Goal: Information Seeking & Learning: Check status

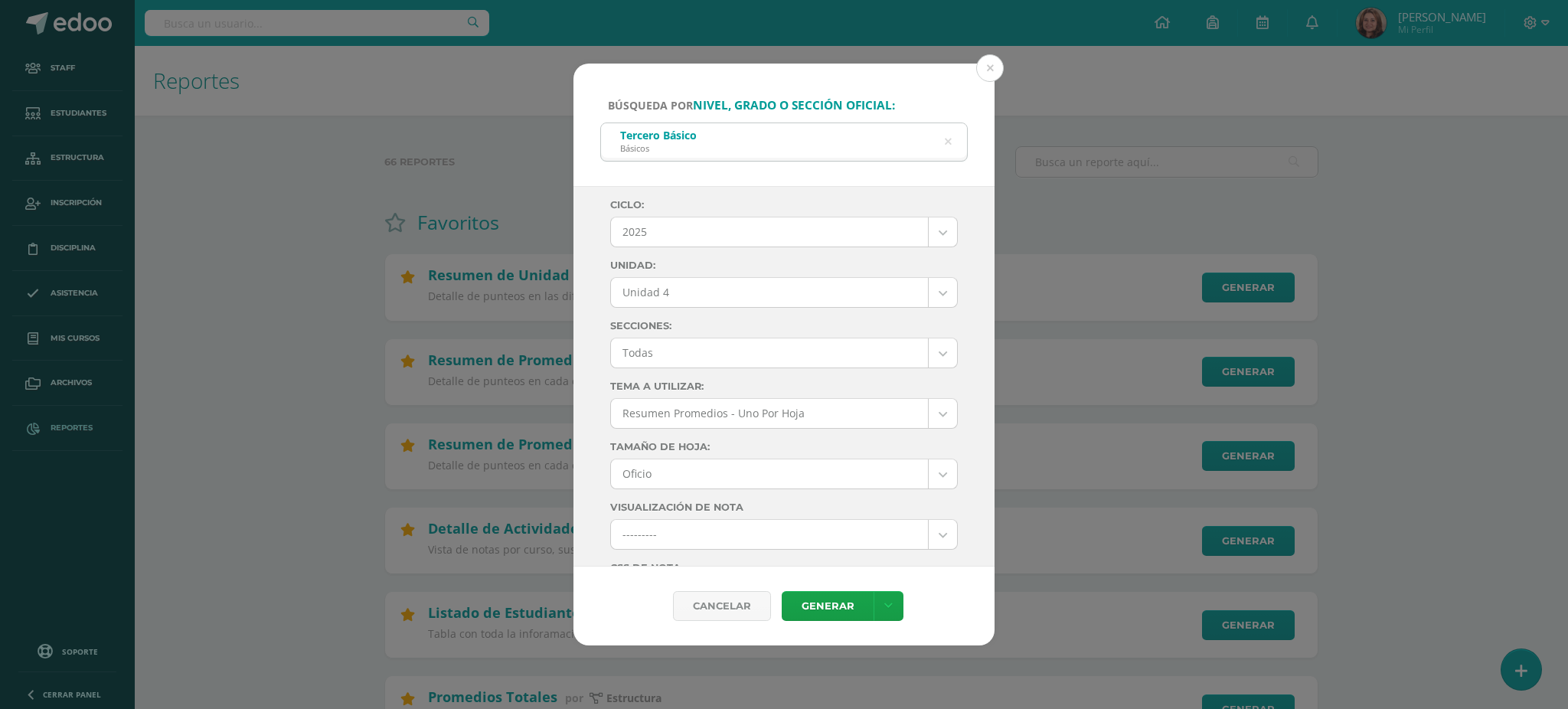
select select "Unidad 4"
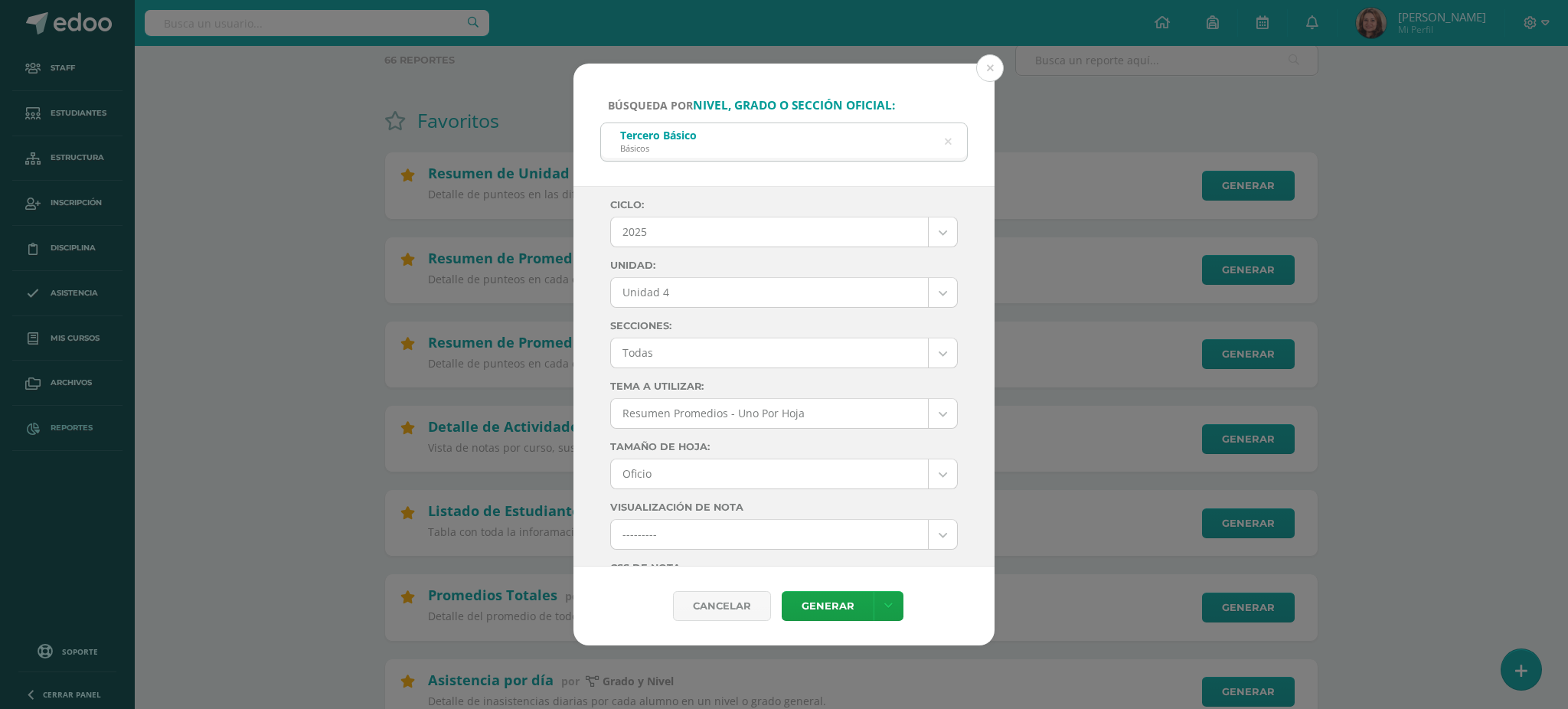
click at [349, 25] on div "Búsqueda por nivel, grado o sección oficial: Tercero Básico Básicos tercero bás…" at bounding box center [784, 354] width 1568 height 709
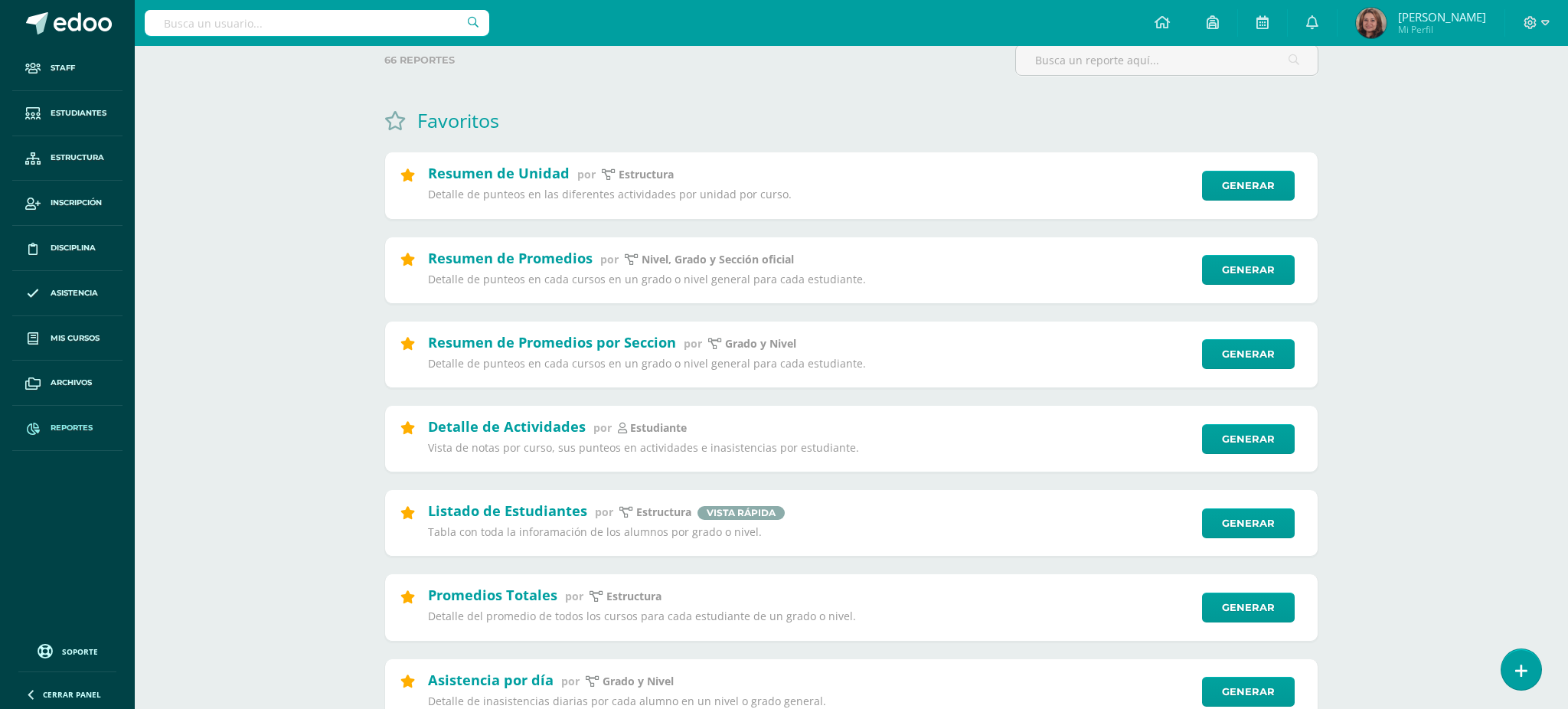
click at [349, 25] on div "Búsqueda por nivel, grado o sección oficial: Tercero Básico Básicos tercero bás…" at bounding box center [784, 354] width 1568 height 709
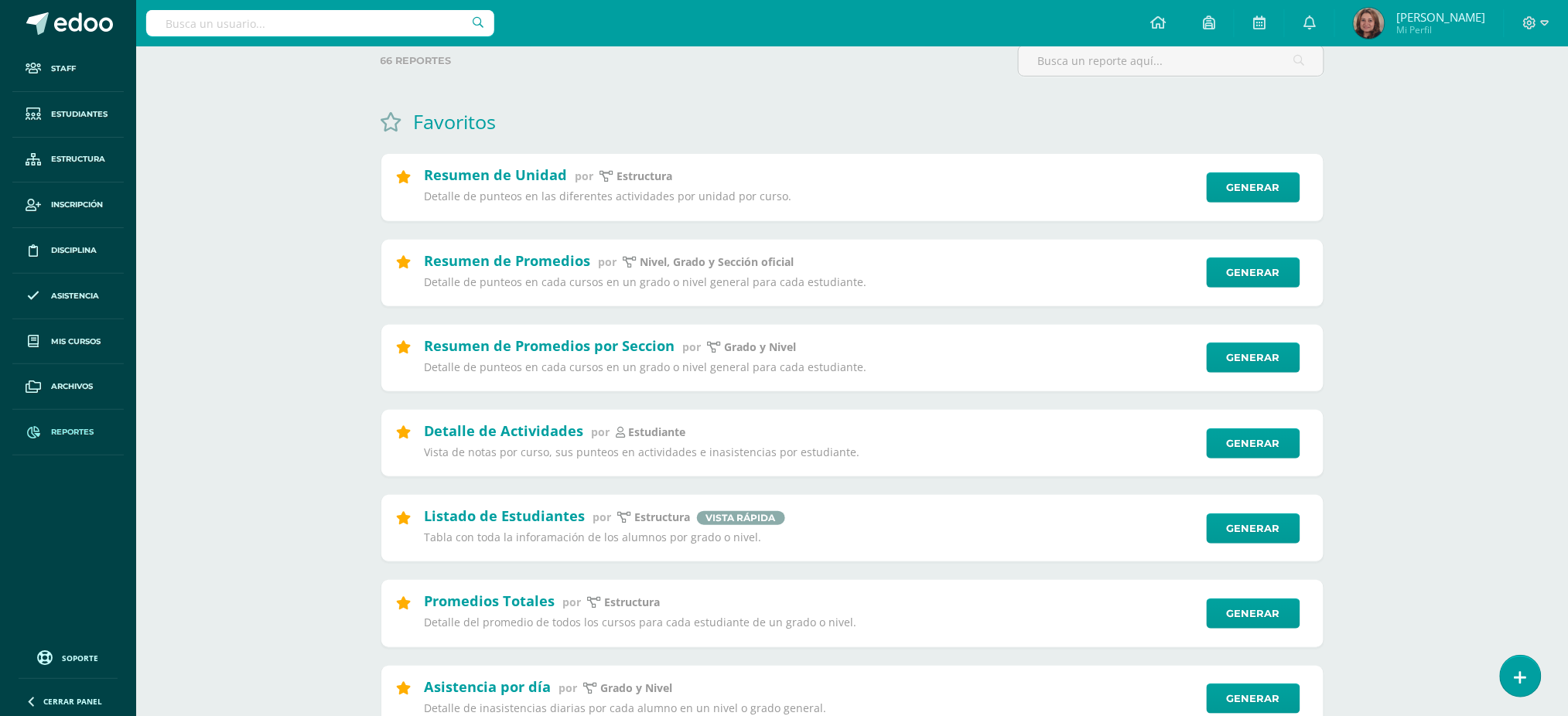
click at [353, 25] on input "text" at bounding box center [320, 24] width 348 height 26
type input "arianne vásquez"
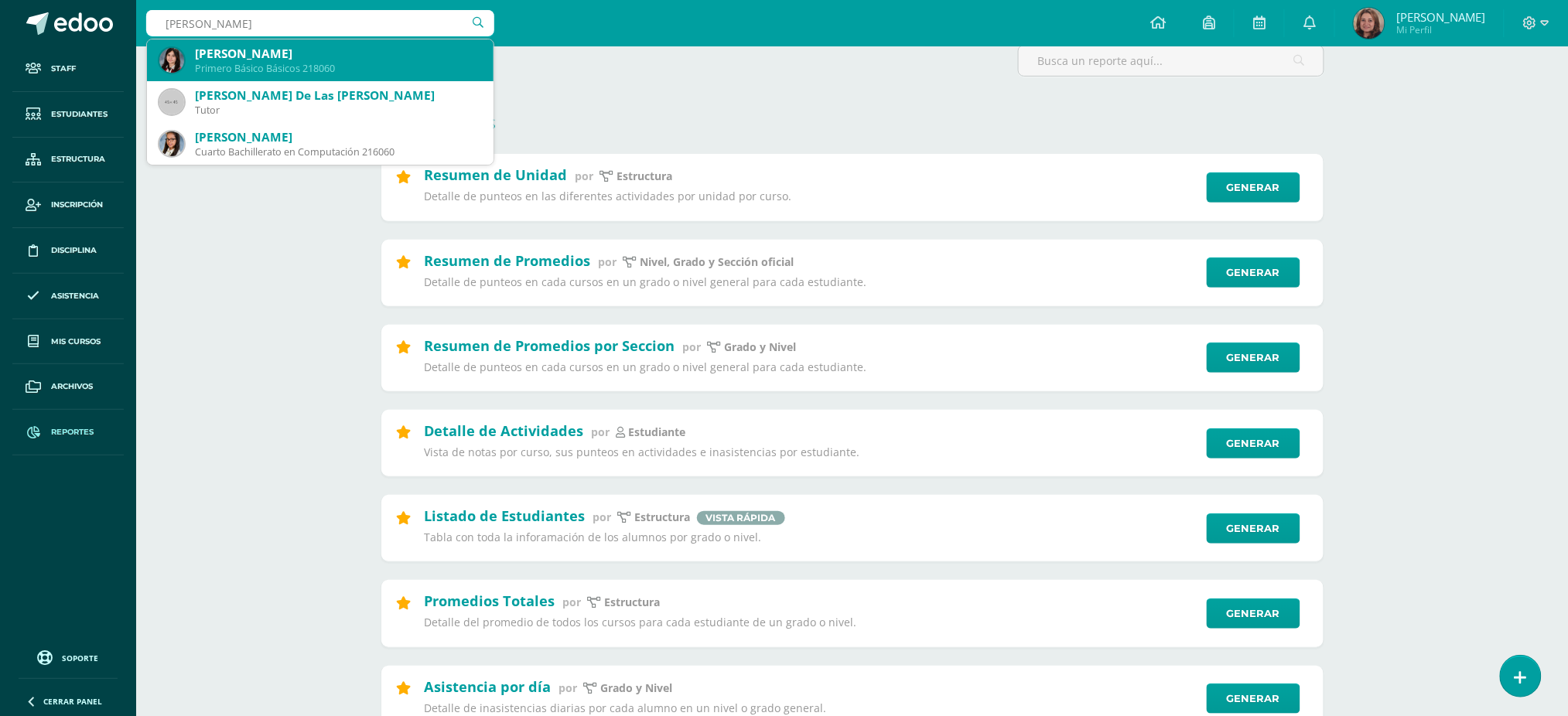
click at [292, 48] on div "Arianne Sophia Vásquez Ayala" at bounding box center [338, 53] width 286 height 17
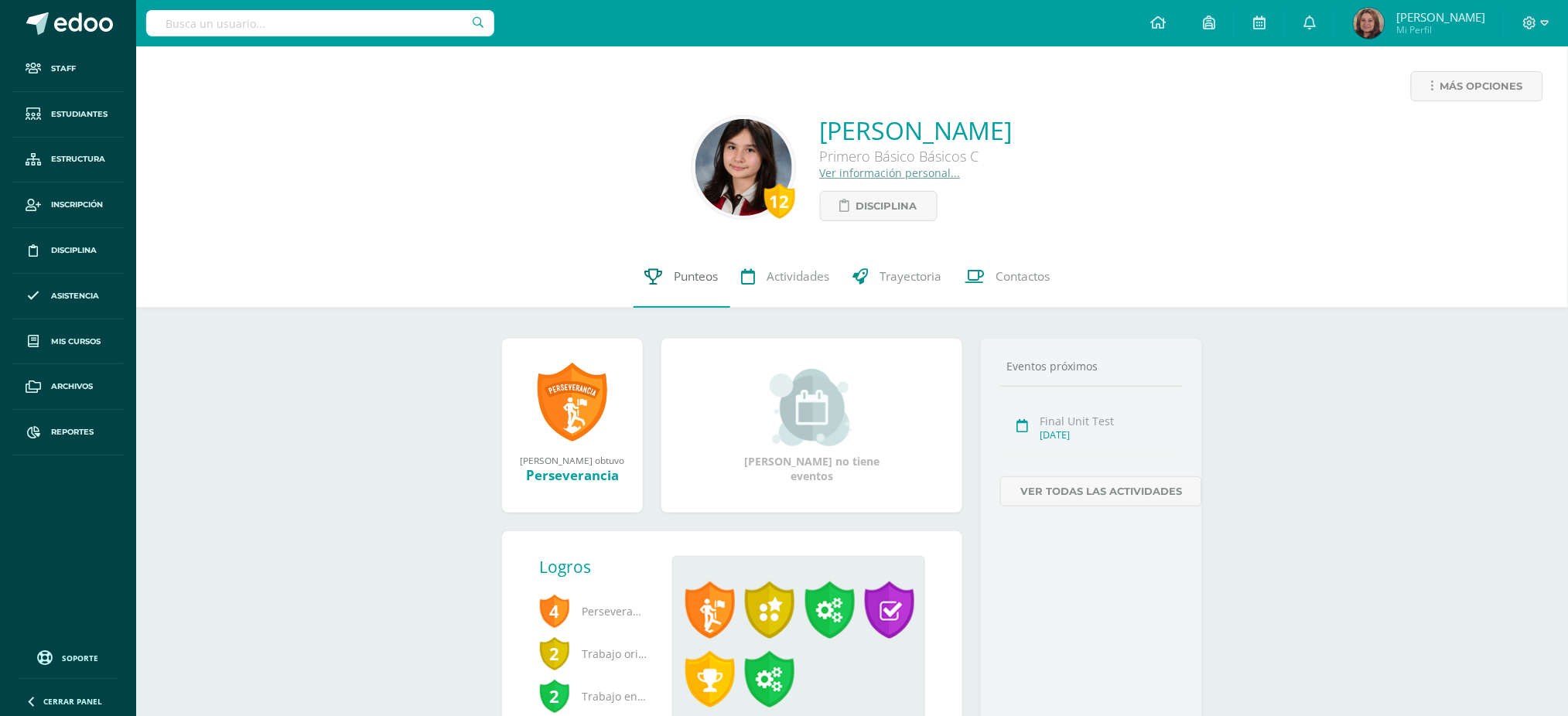
click at [698, 280] on span "Punteos" at bounding box center [696, 276] width 44 height 17
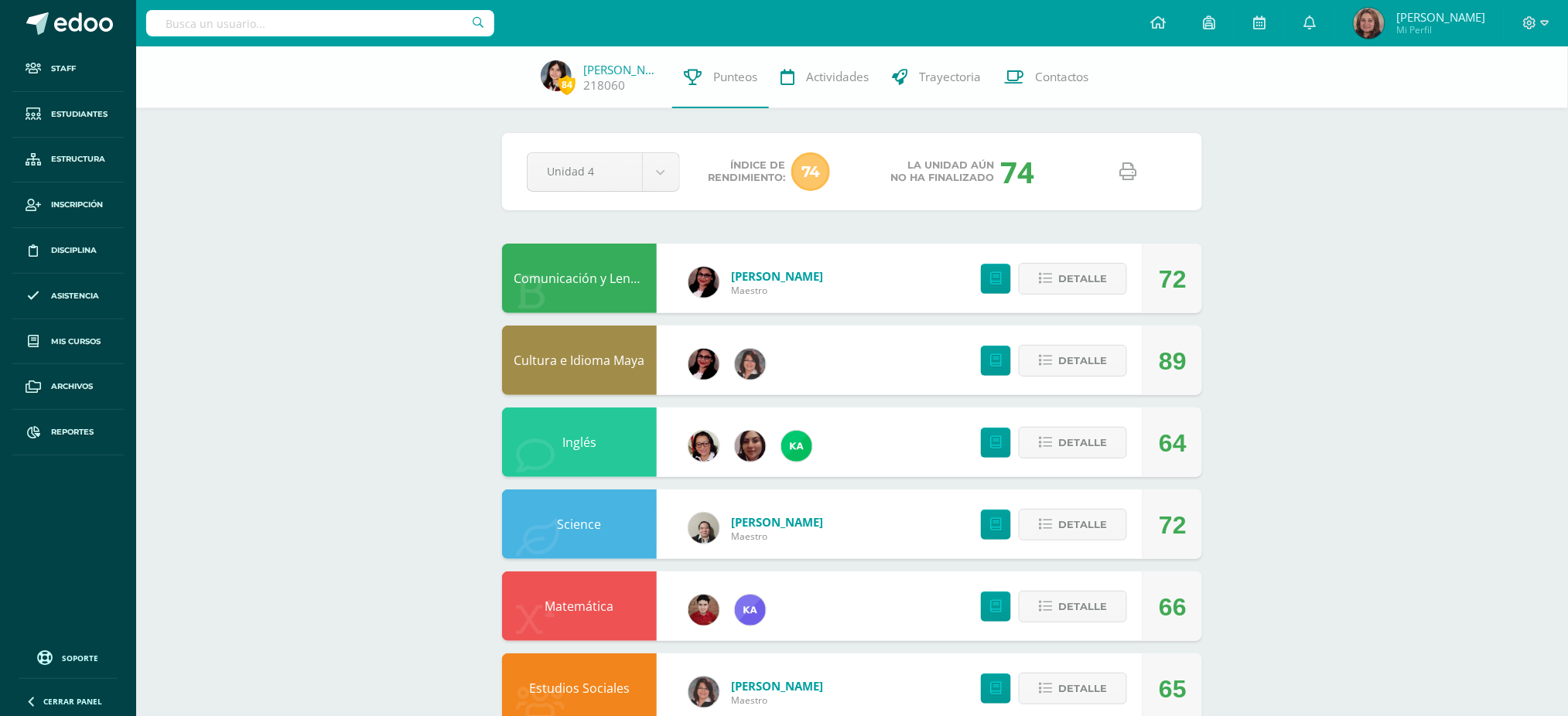
click at [1128, 172] on icon at bounding box center [1129, 172] width 17 height 17
click at [424, 17] on input "text" at bounding box center [320, 24] width 348 height 26
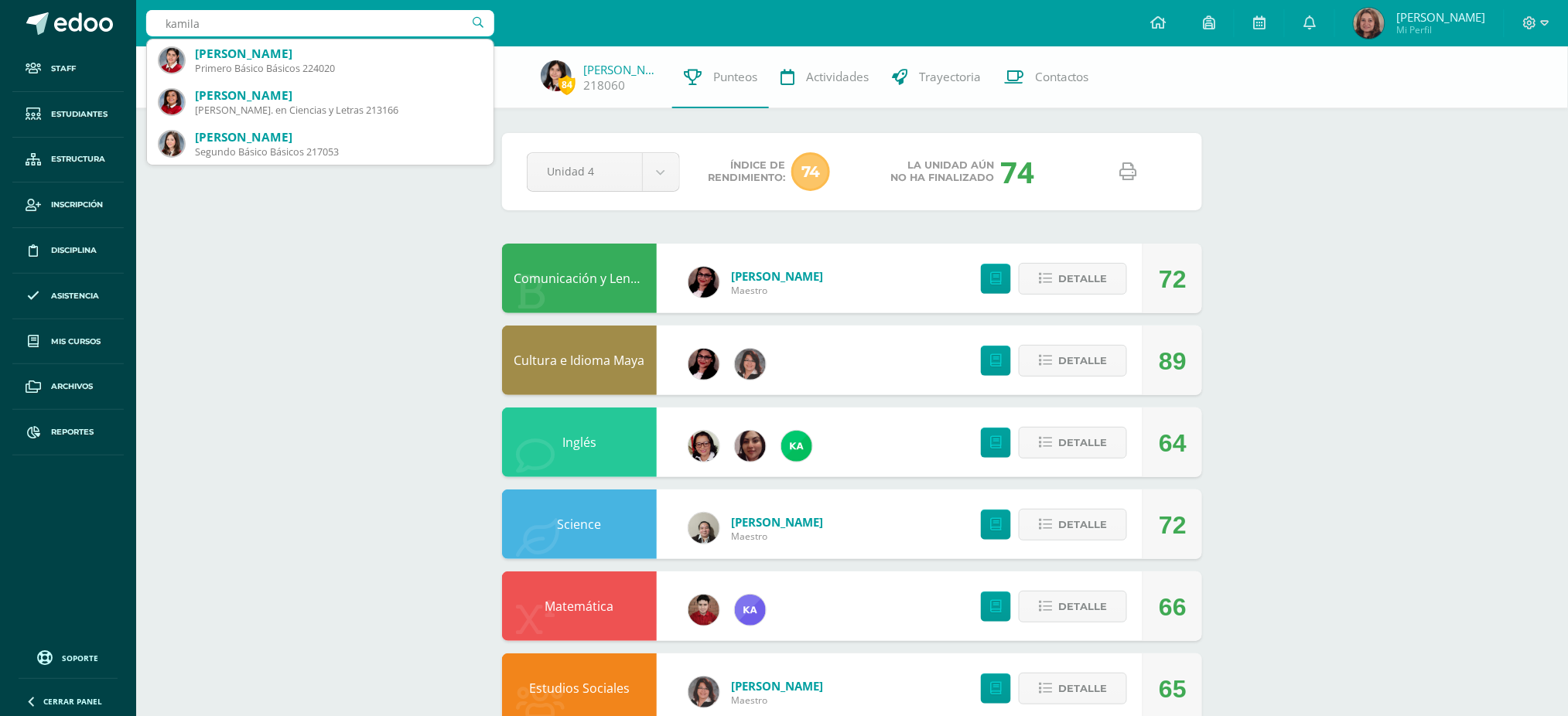
type input "kamila"
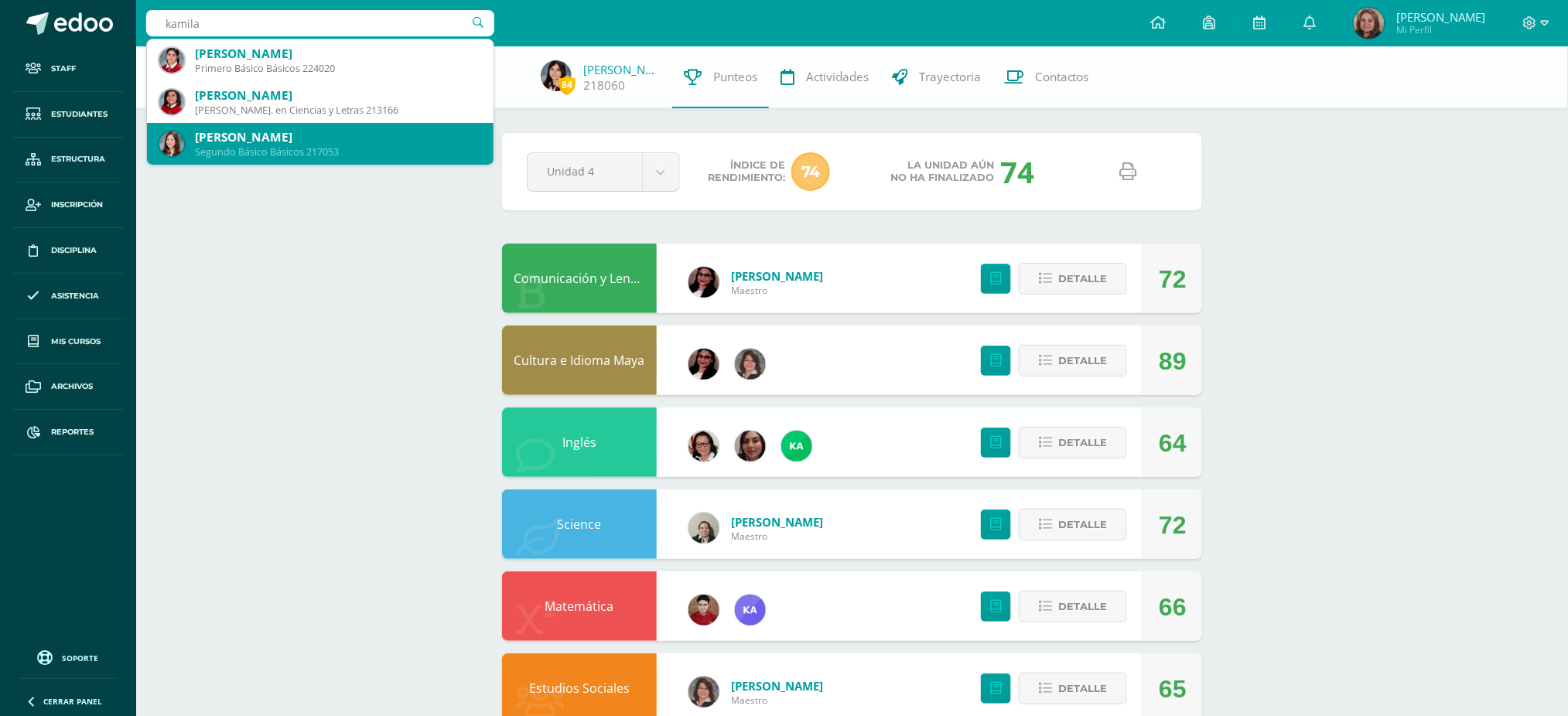
click at [253, 139] on div "Kamila Dolores Orellana Patzán" at bounding box center [338, 137] width 286 height 17
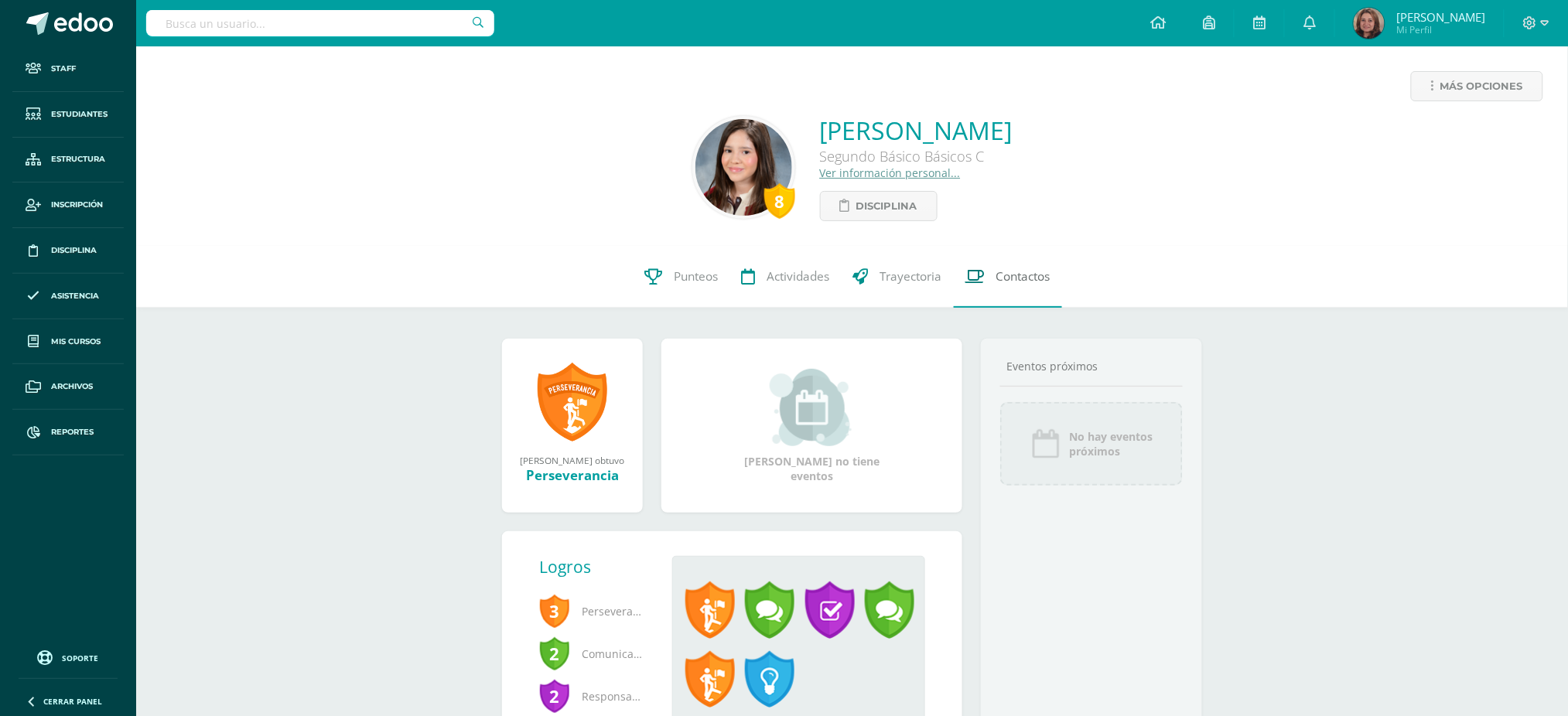
click at [1022, 281] on span "Contactos" at bounding box center [1023, 276] width 54 height 17
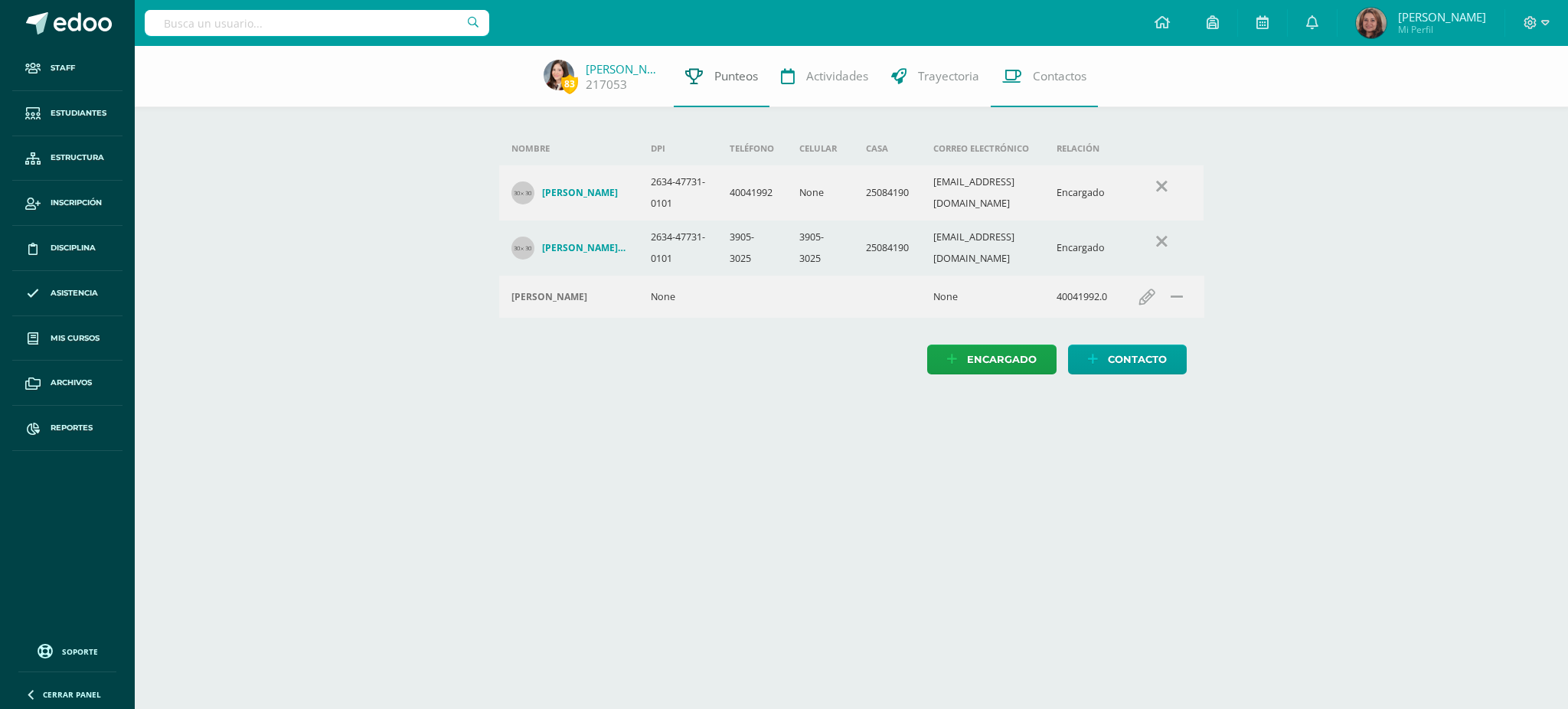
click at [706, 67] on link "Punteos" at bounding box center [721, 76] width 96 height 61
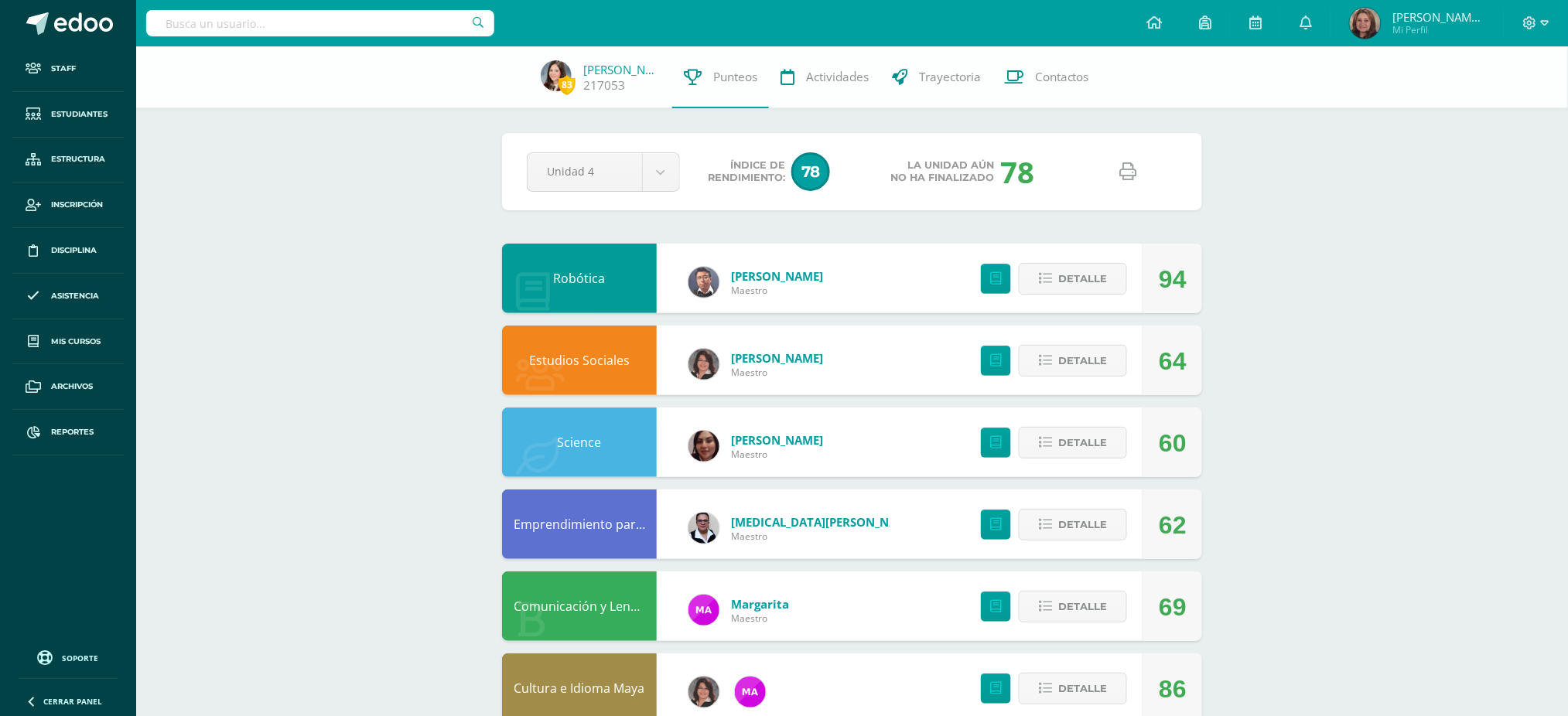
click at [1129, 179] on icon at bounding box center [1129, 172] width 17 height 17
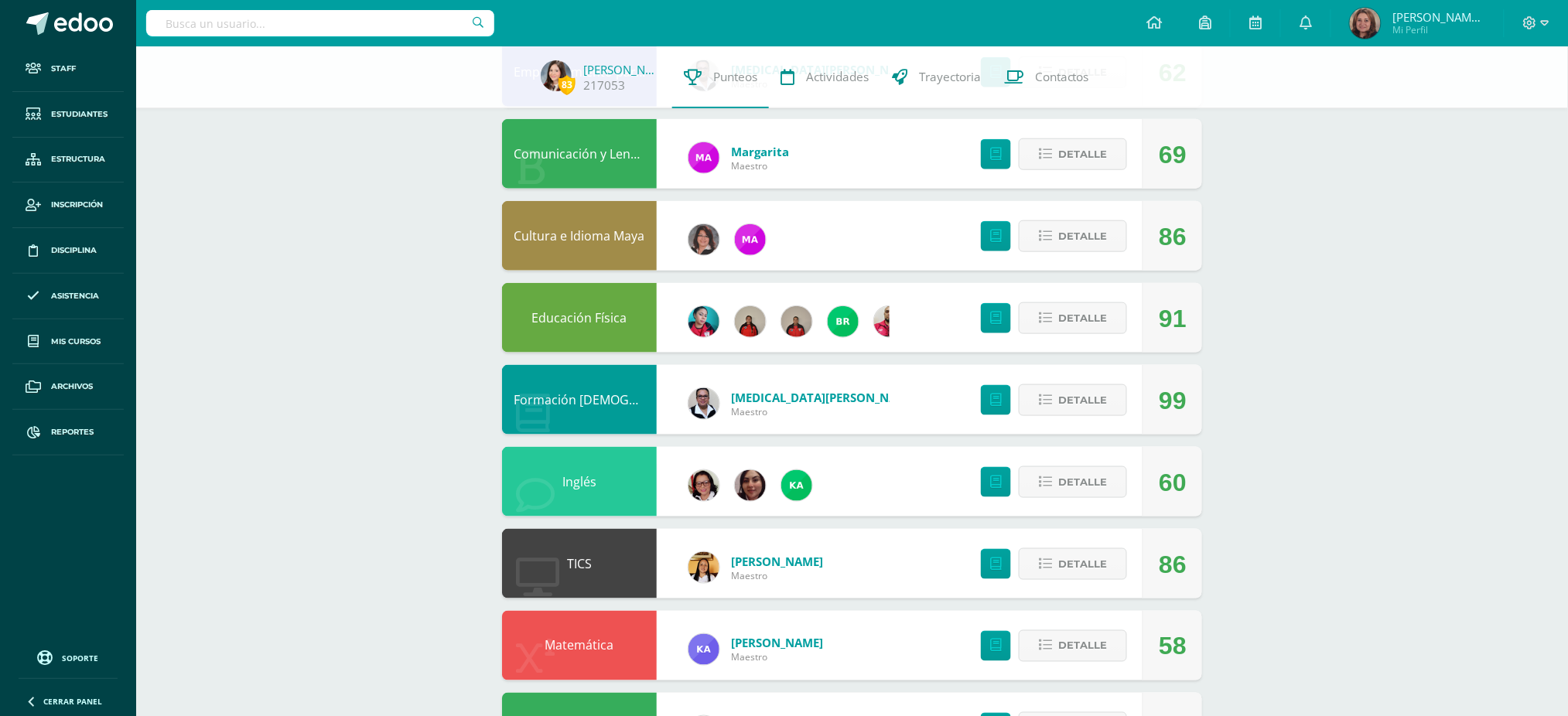
scroll to position [515, 0]
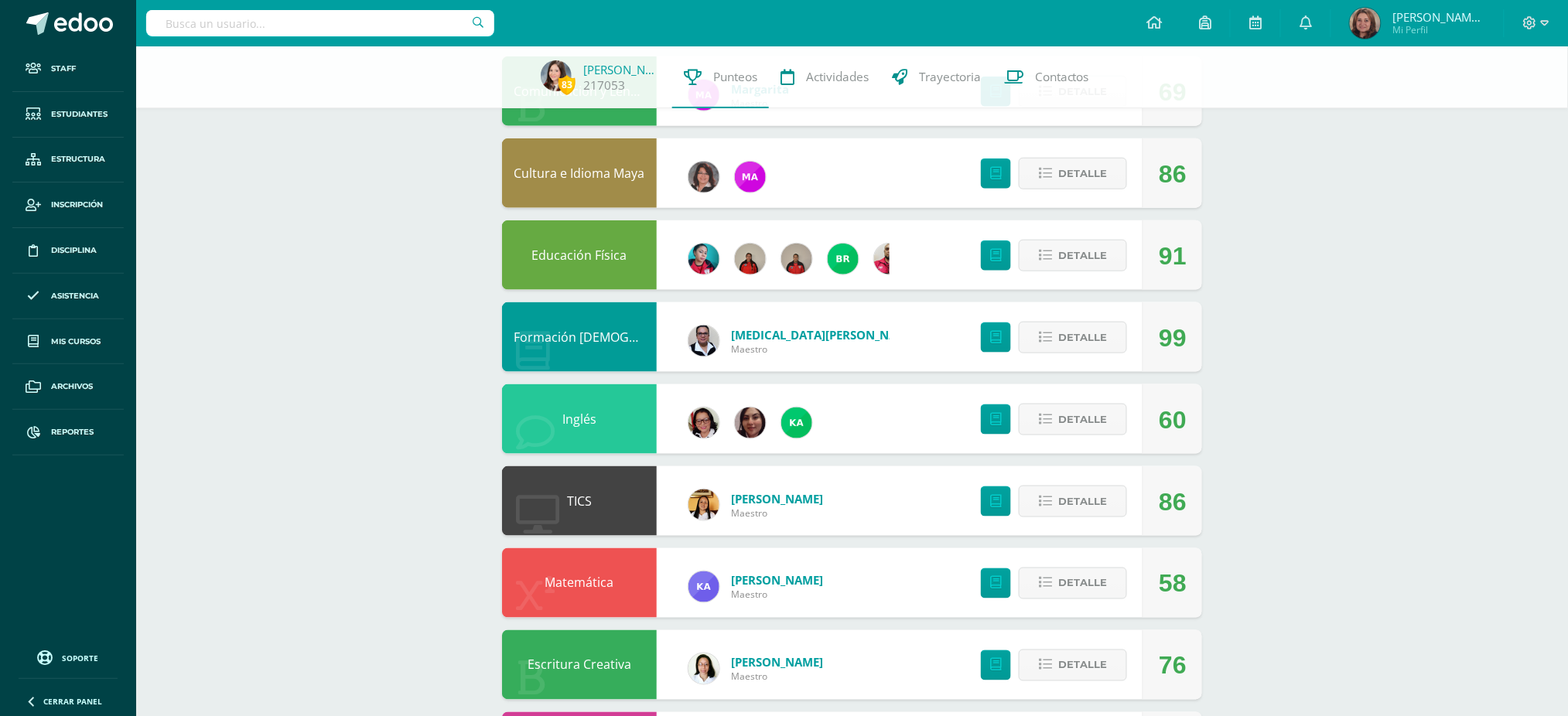
click at [589, 577] on link "Matemática" at bounding box center [580, 583] width 69 height 17
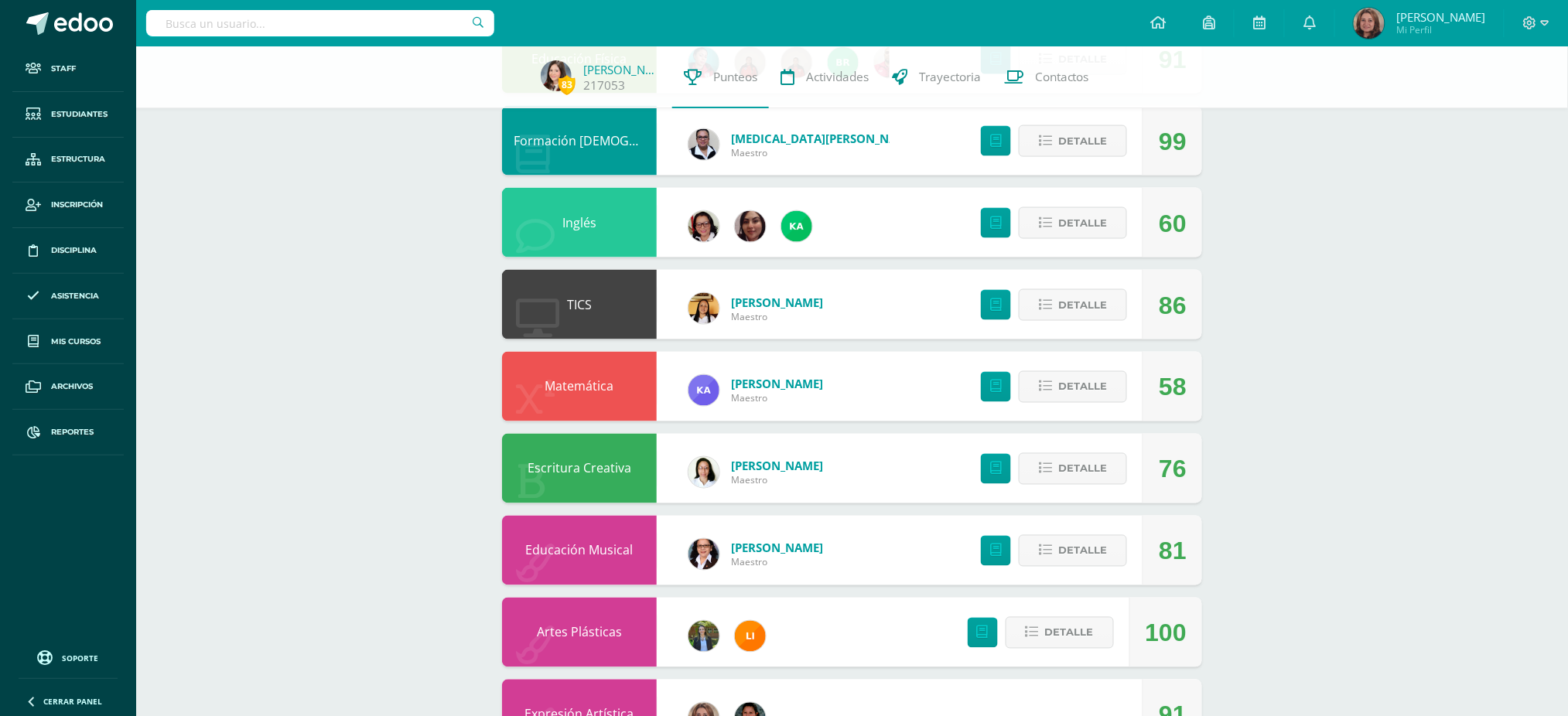
scroll to position [721, 0]
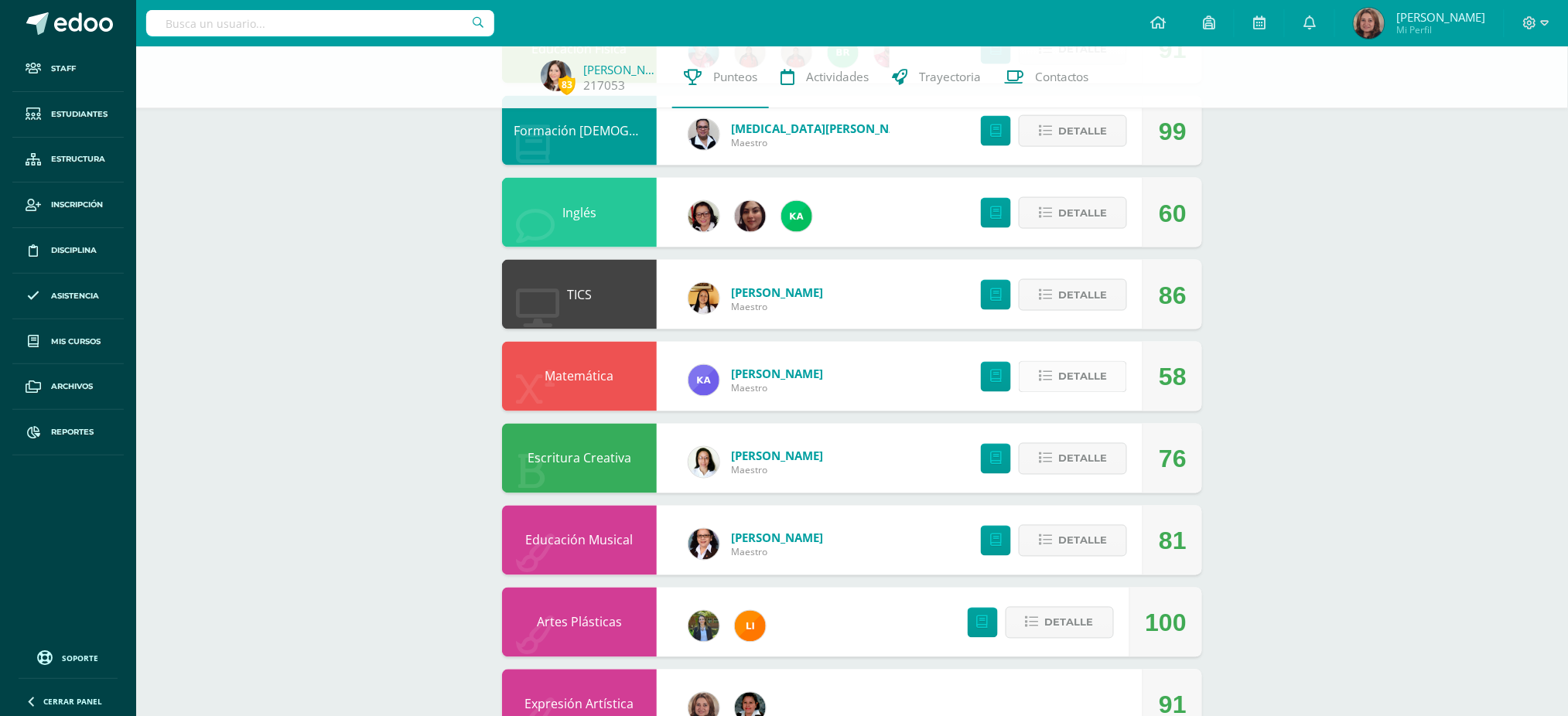
click at [1108, 377] on button "Detalle" at bounding box center [1073, 377] width 108 height 31
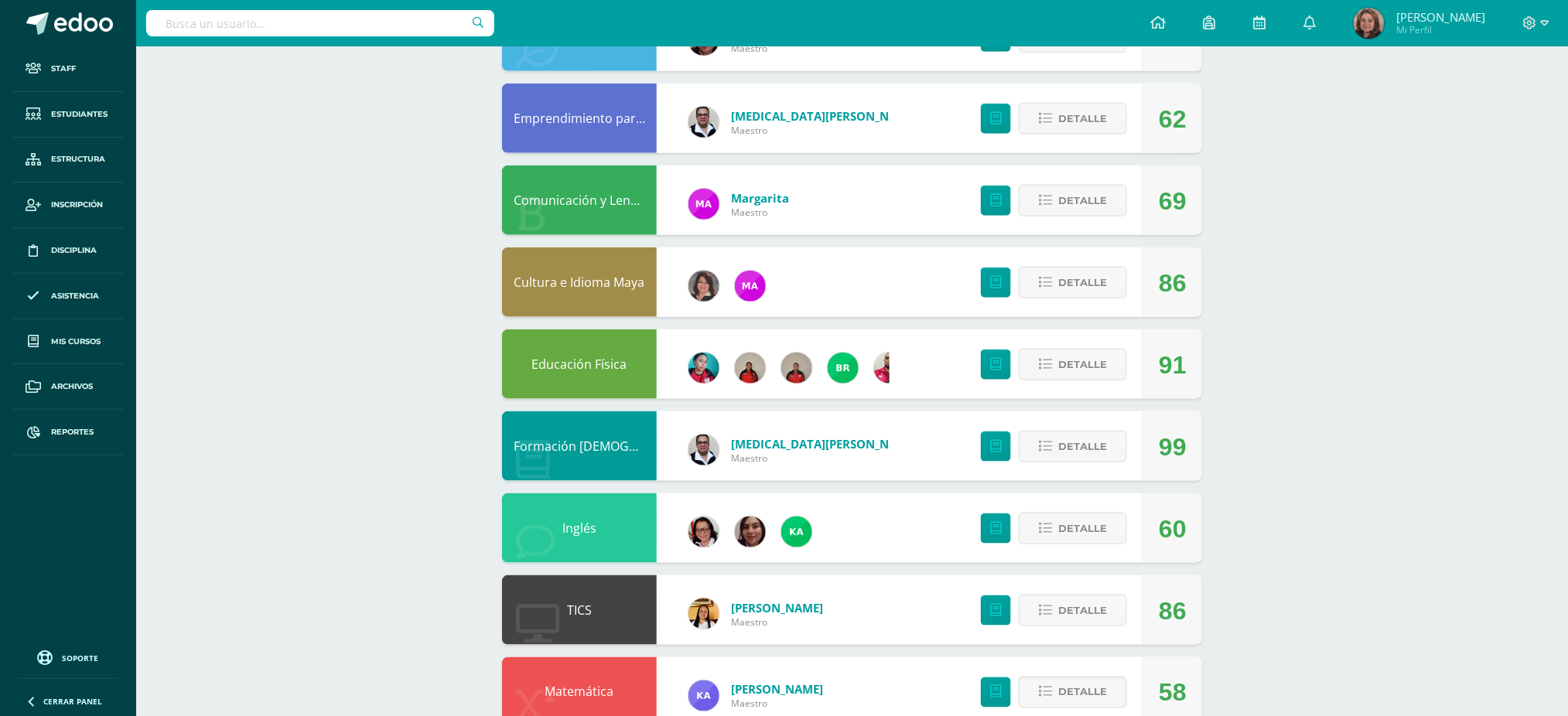
scroll to position [0, 0]
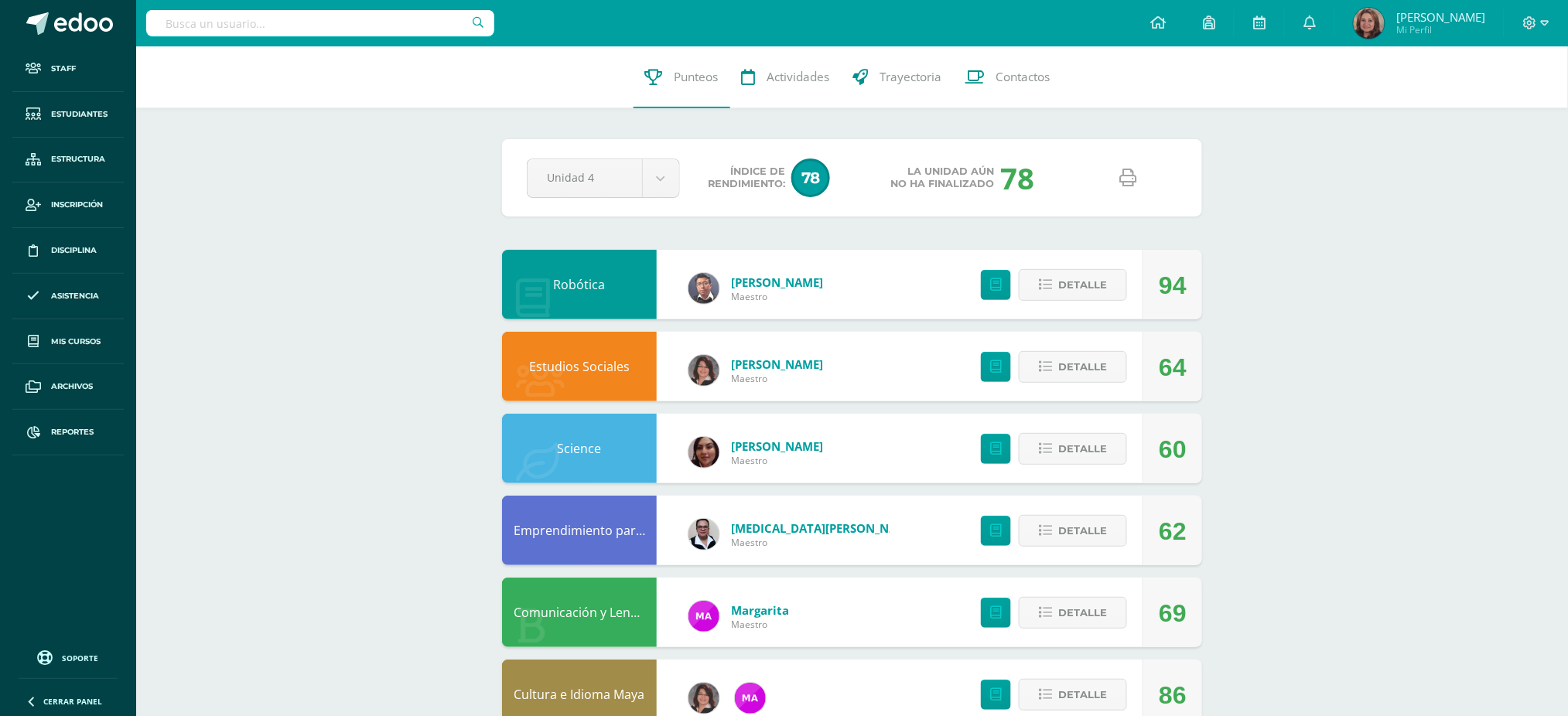
click at [1132, 171] on icon at bounding box center [1129, 178] width 17 height 17
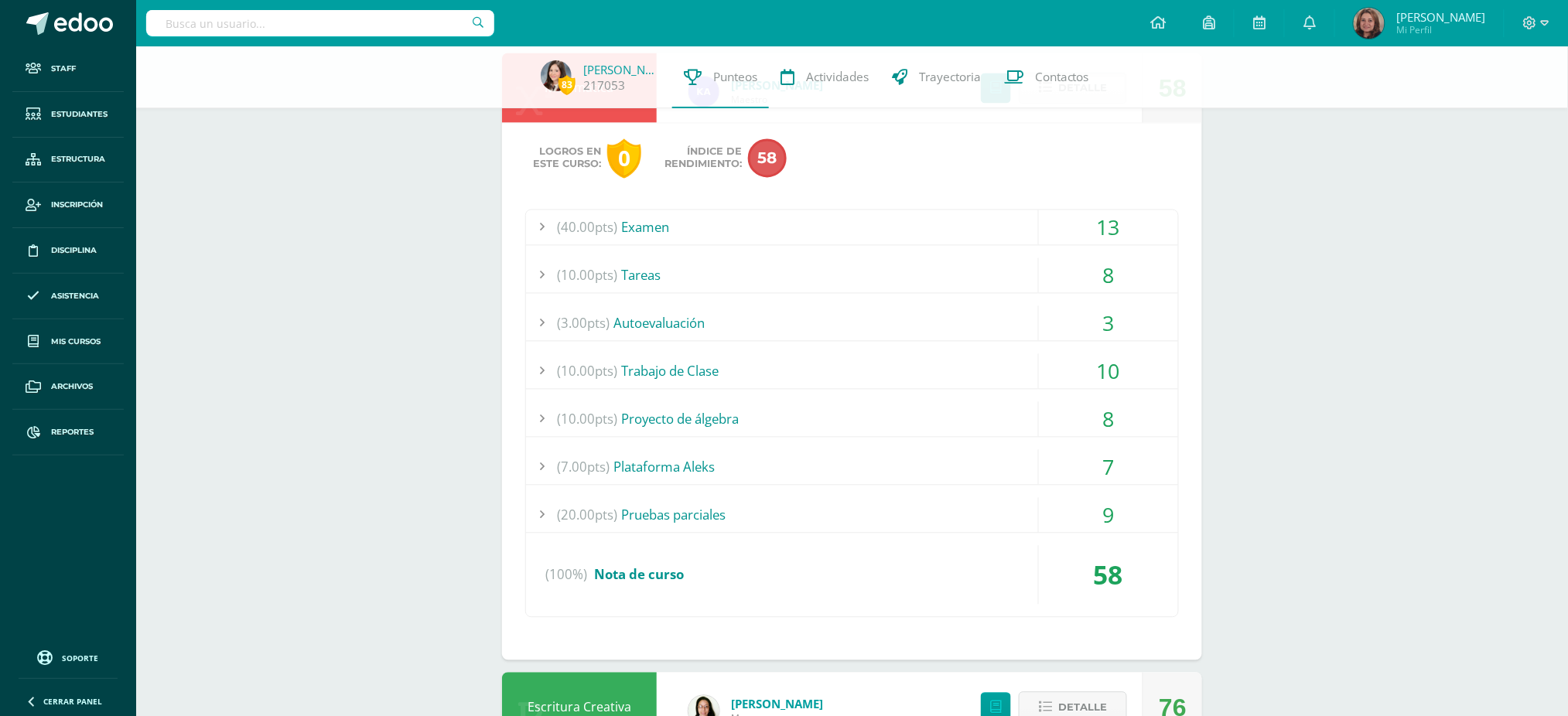
scroll to position [1030, 0]
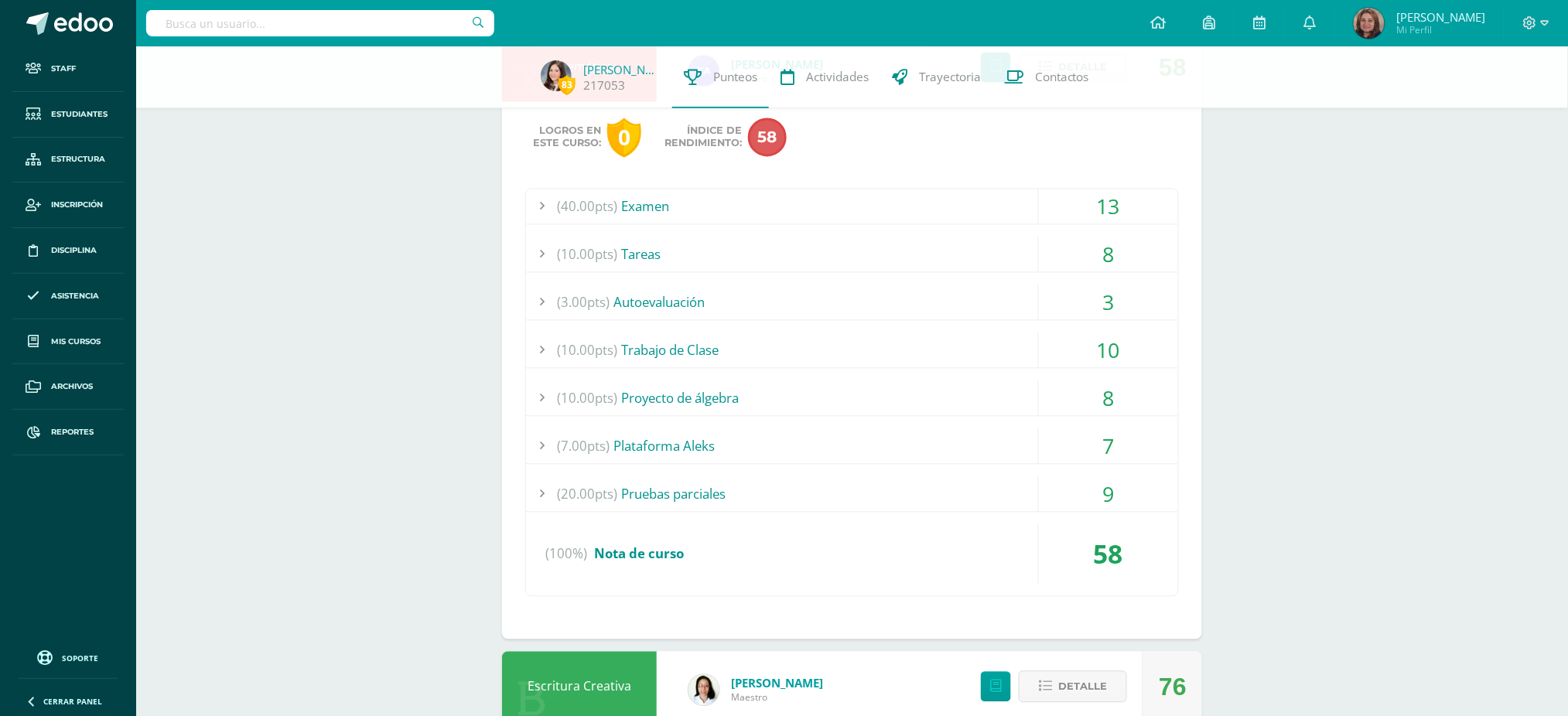
click at [1109, 498] on div "9" at bounding box center [1109, 495] width 139 height 35
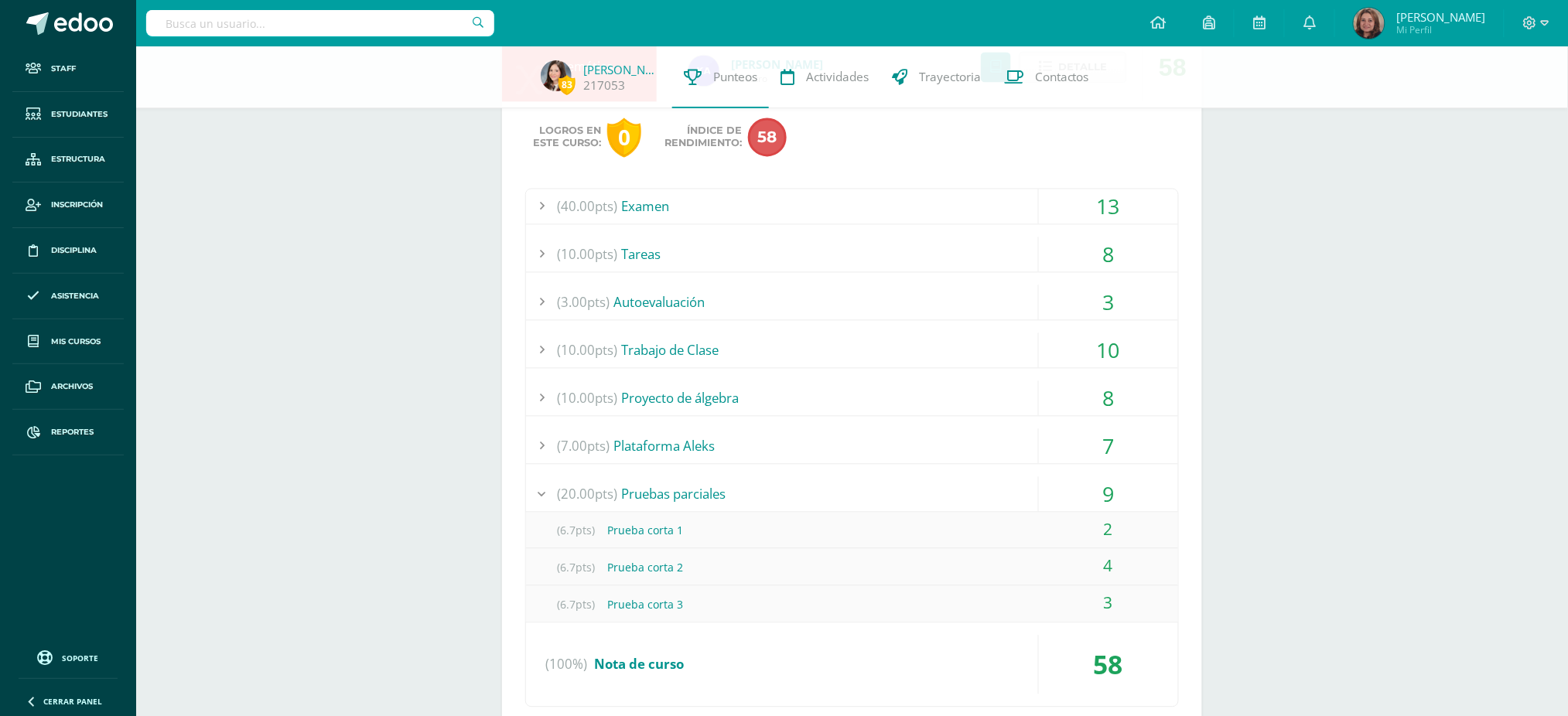
click at [1110, 439] on div "7" at bounding box center [1109, 447] width 139 height 35
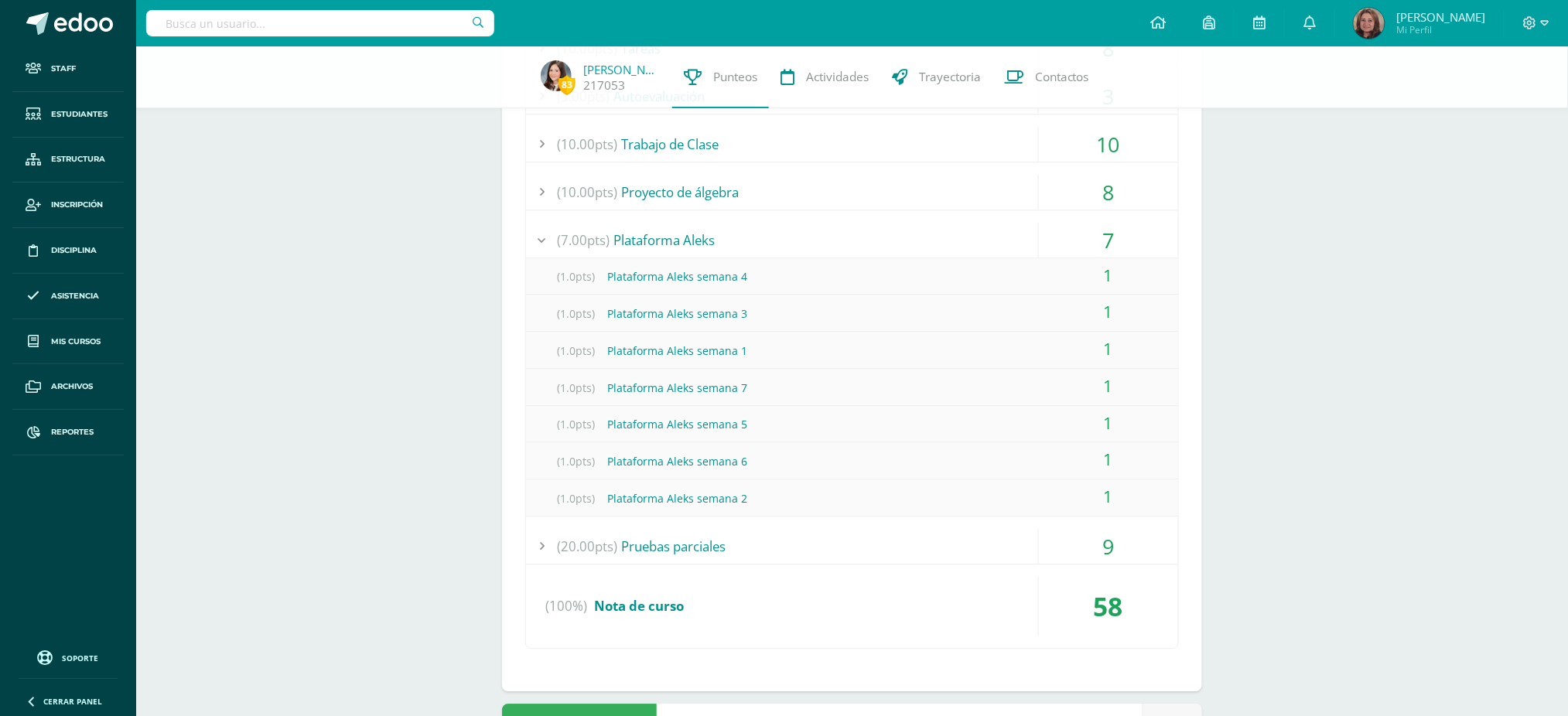
scroll to position [1133, 0]
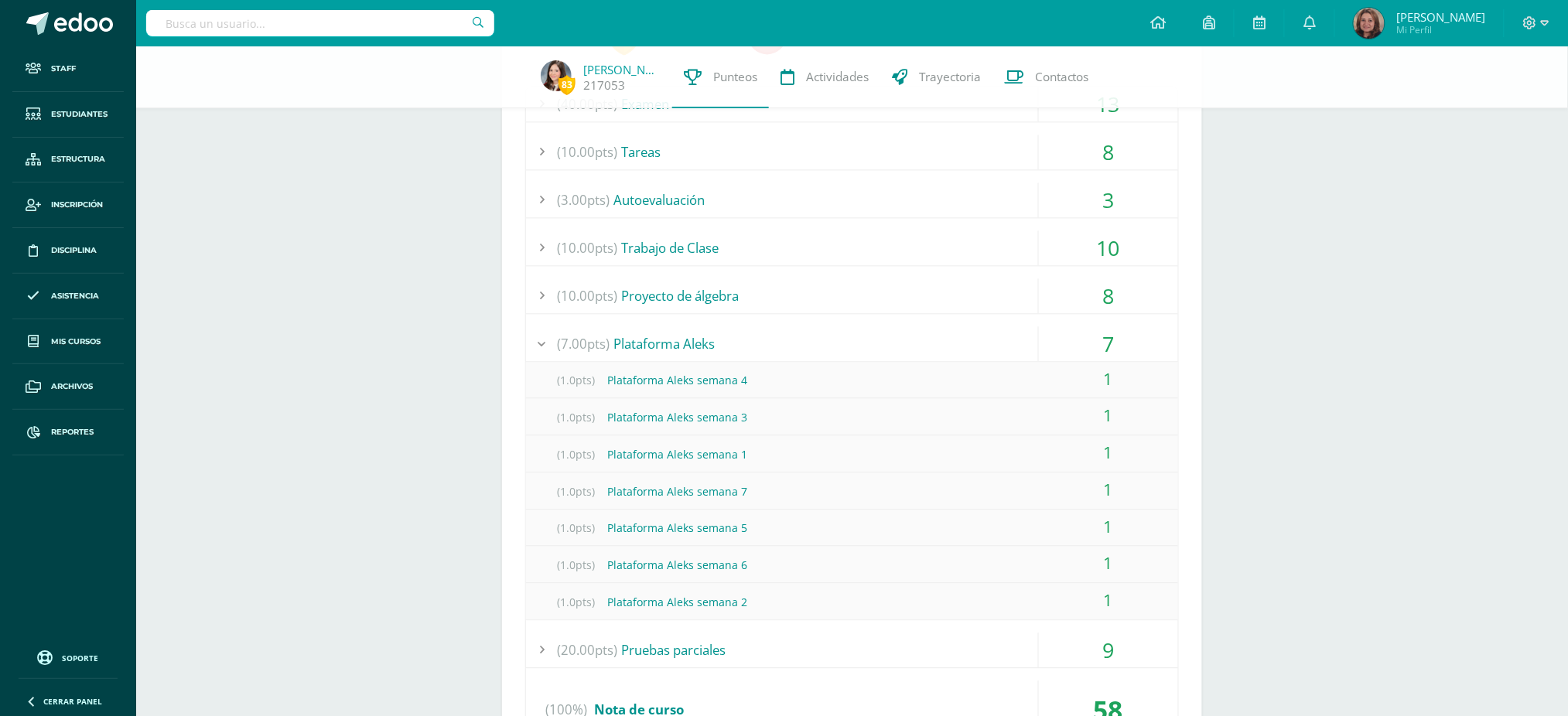
click at [1107, 294] on div "8" at bounding box center [1109, 296] width 139 height 35
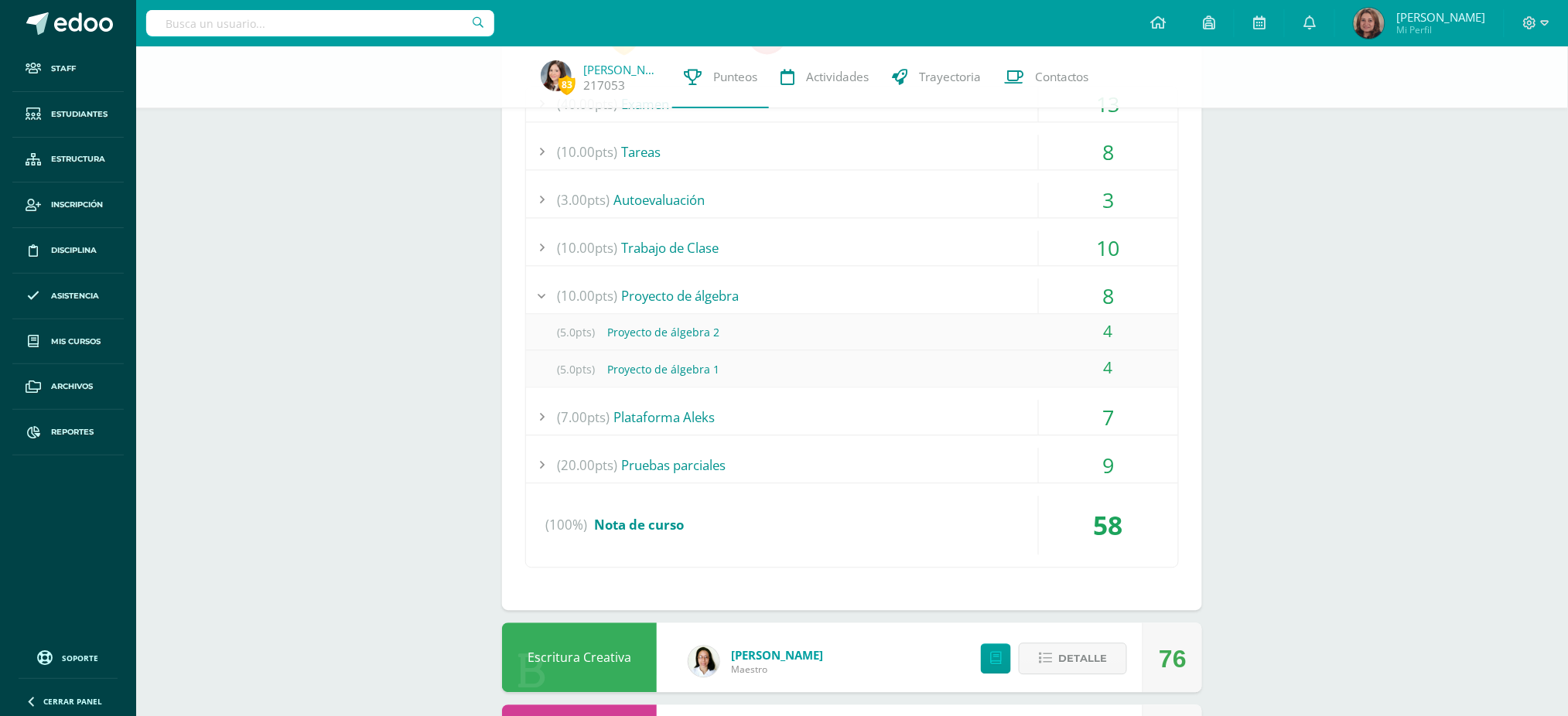
click at [1118, 244] on div "10" at bounding box center [1109, 248] width 139 height 35
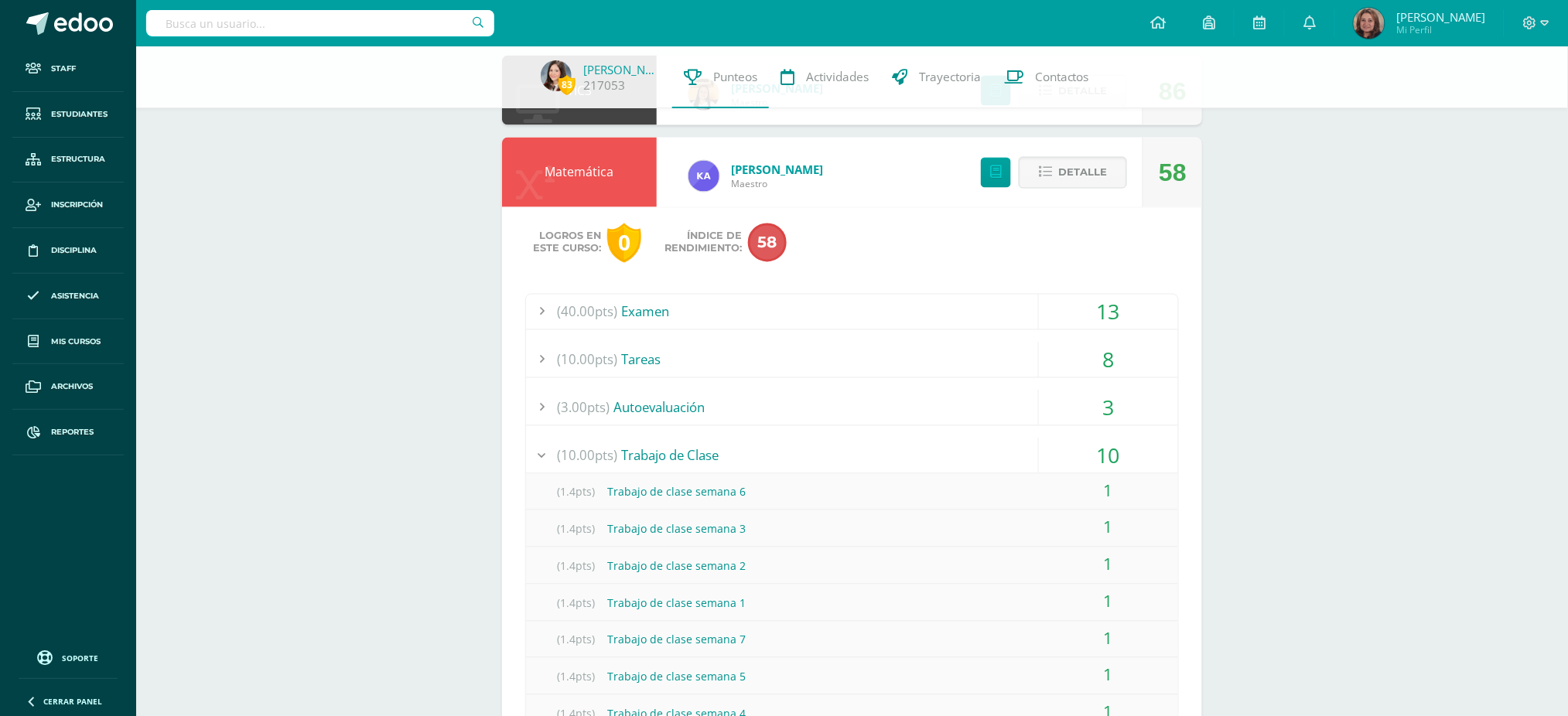
scroll to position [824, 0]
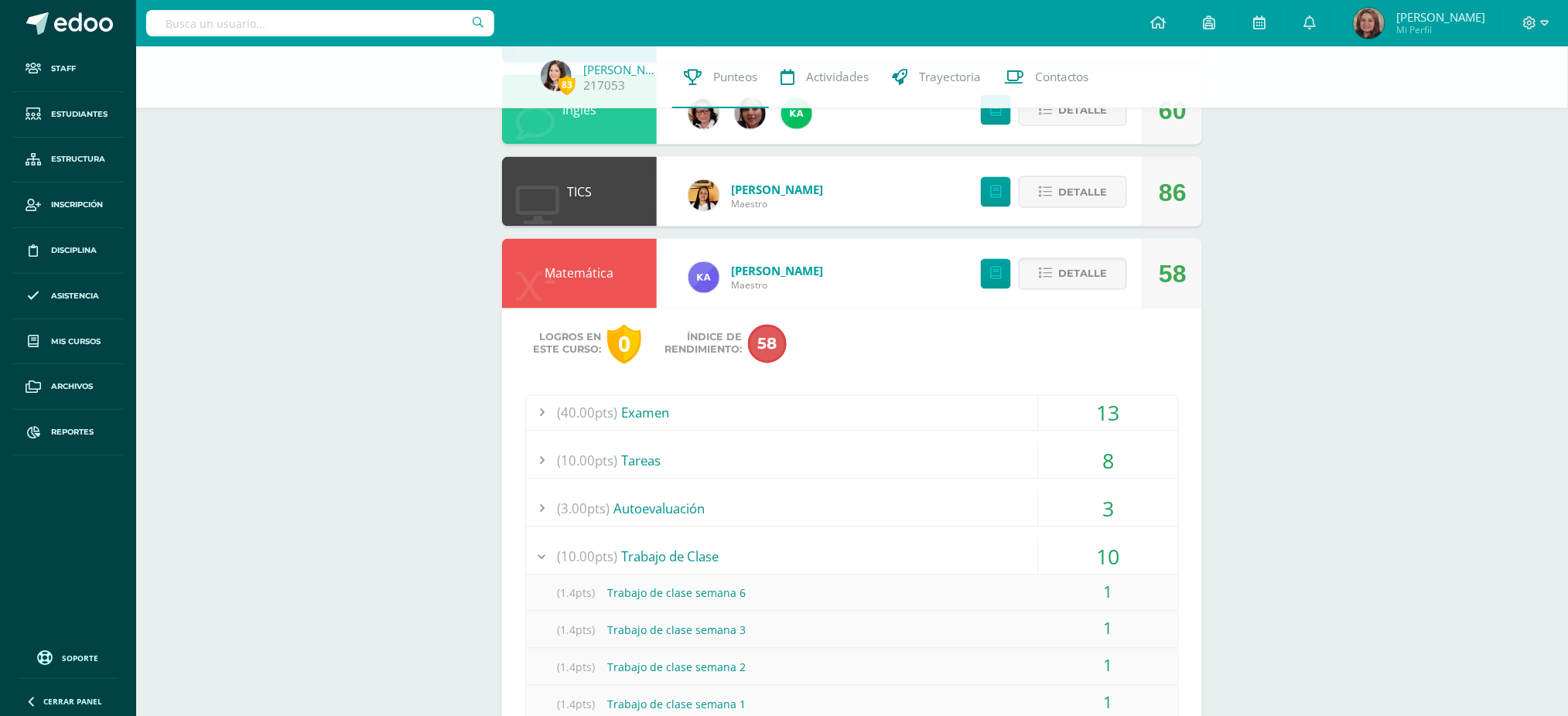
click at [1104, 505] on div "3" at bounding box center [1109, 510] width 139 height 35
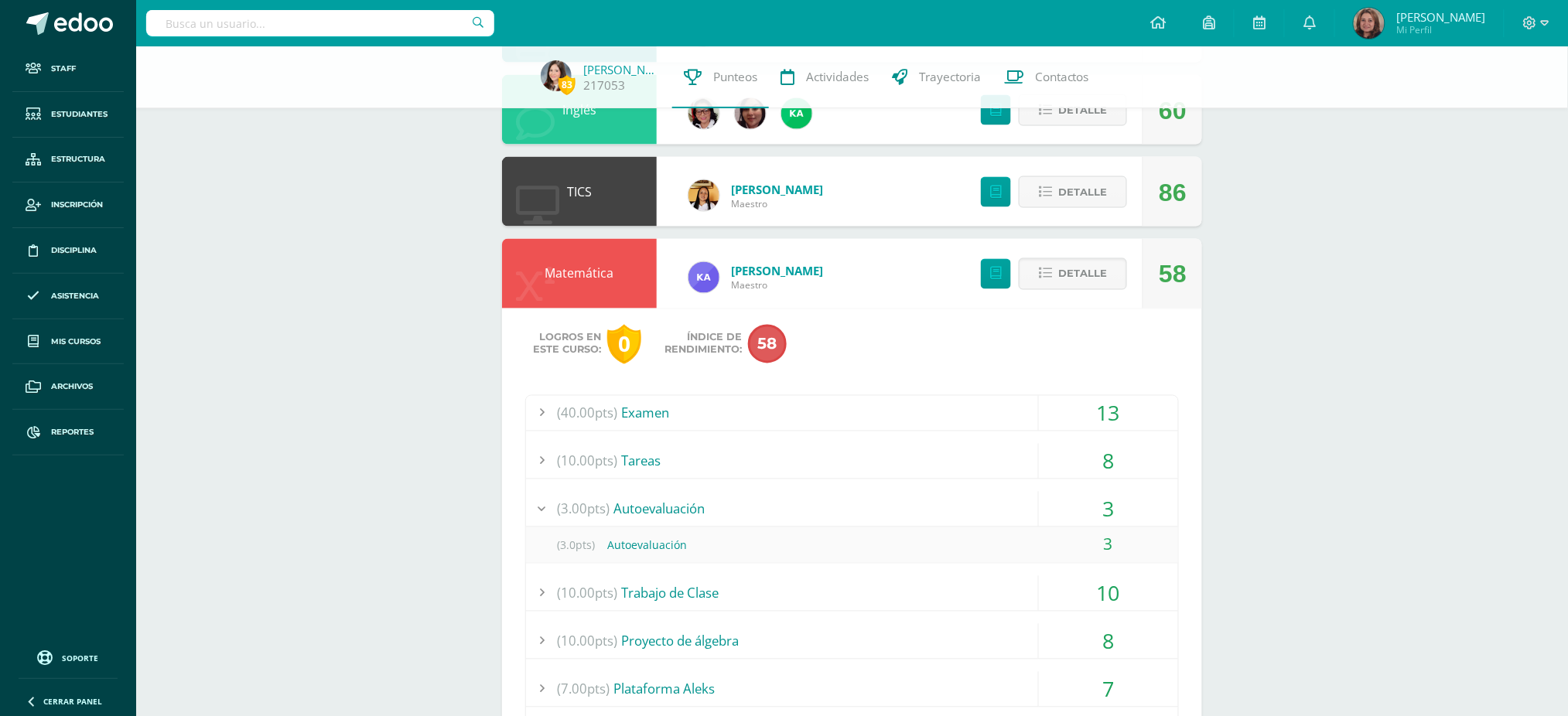
click at [1112, 450] on div "8" at bounding box center [1109, 461] width 139 height 35
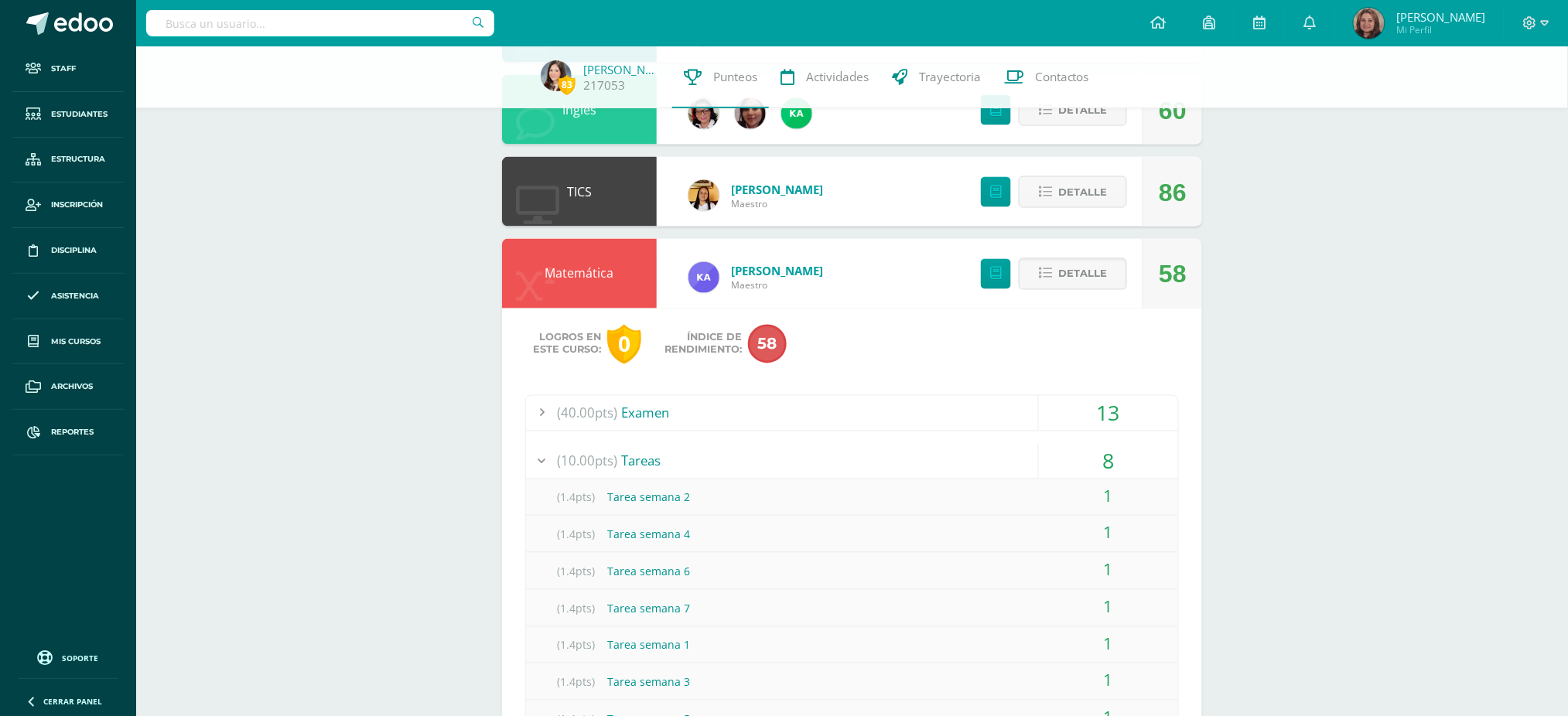
click at [1114, 411] on div "13" at bounding box center [1109, 413] width 139 height 35
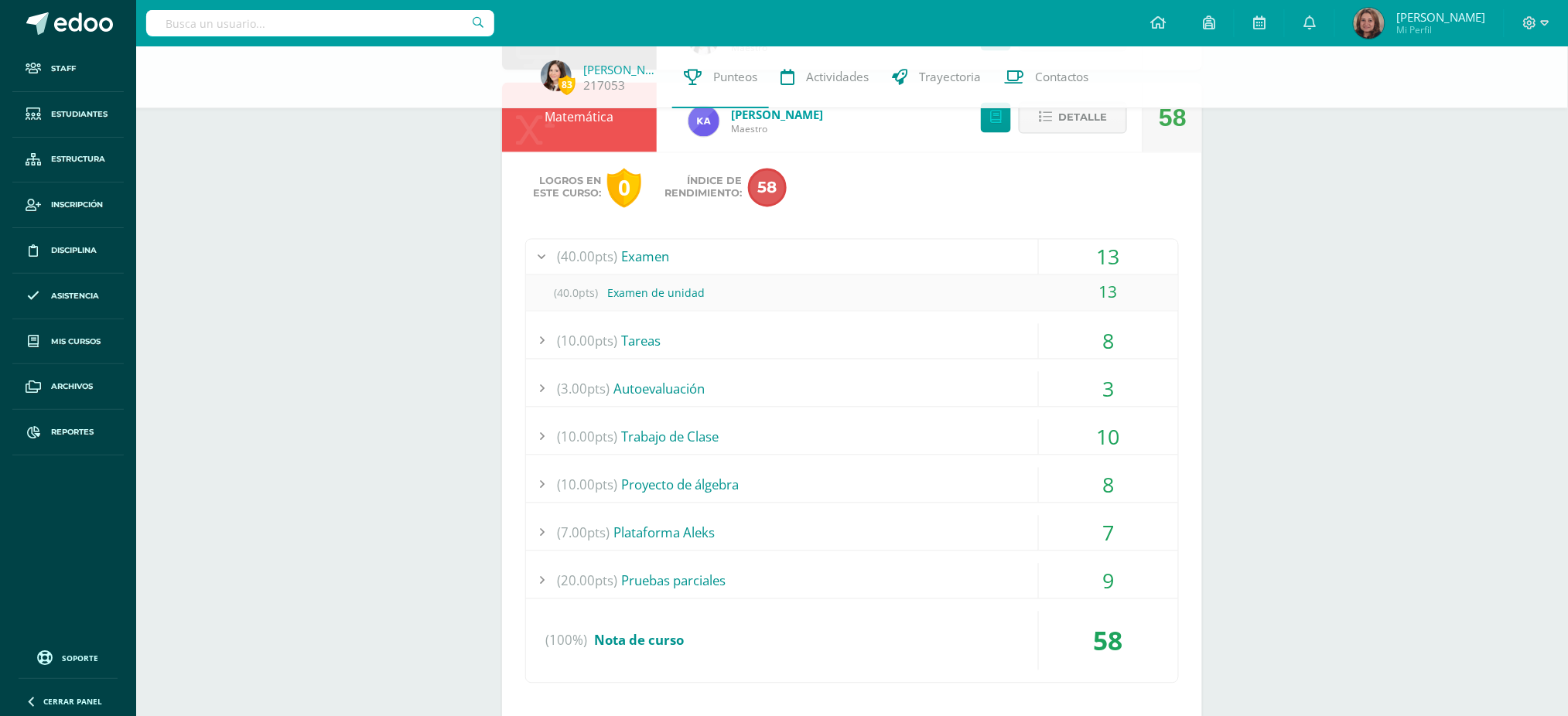
scroll to position [1030, 0]
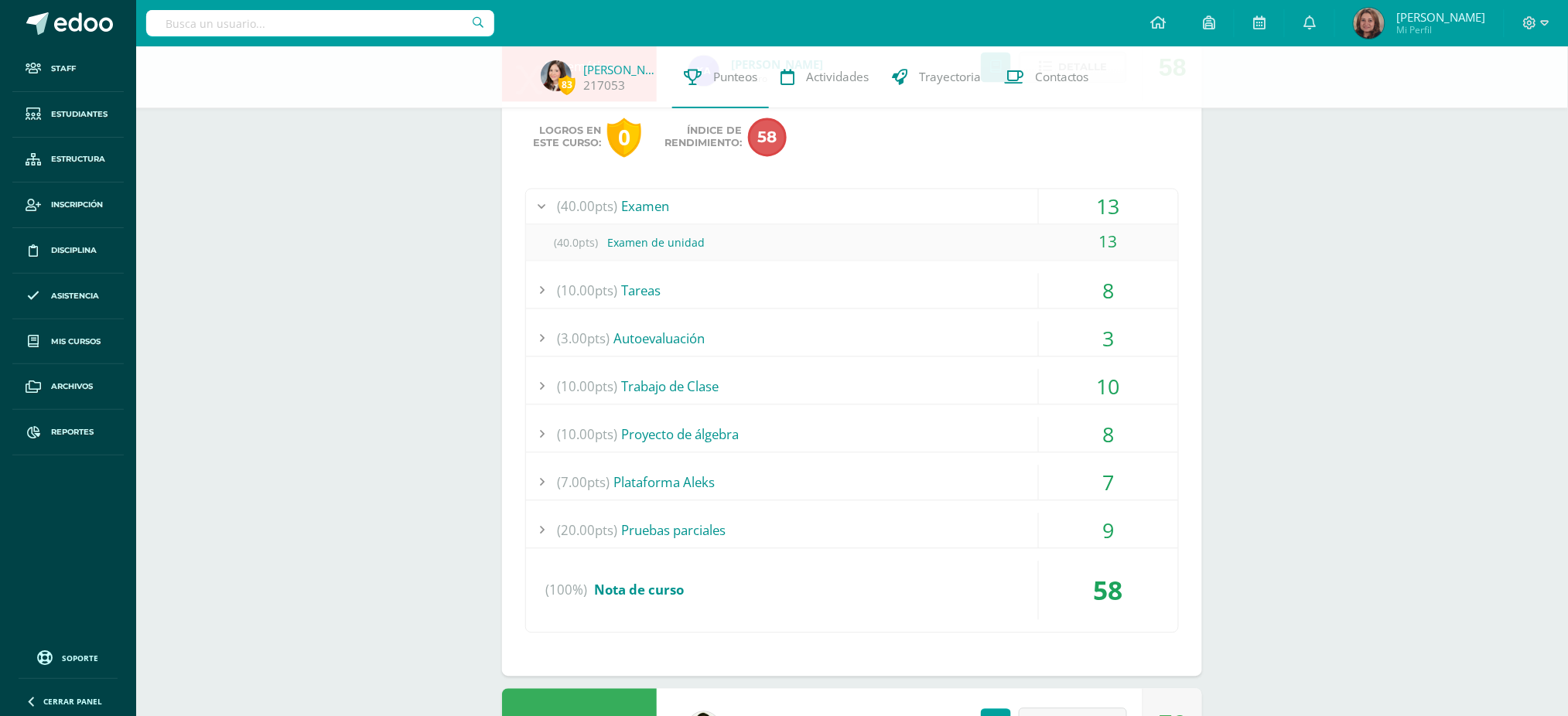
click at [737, 533] on div "(20.00pts) Pruebas parciales" at bounding box center [852, 530] width 652 height 35
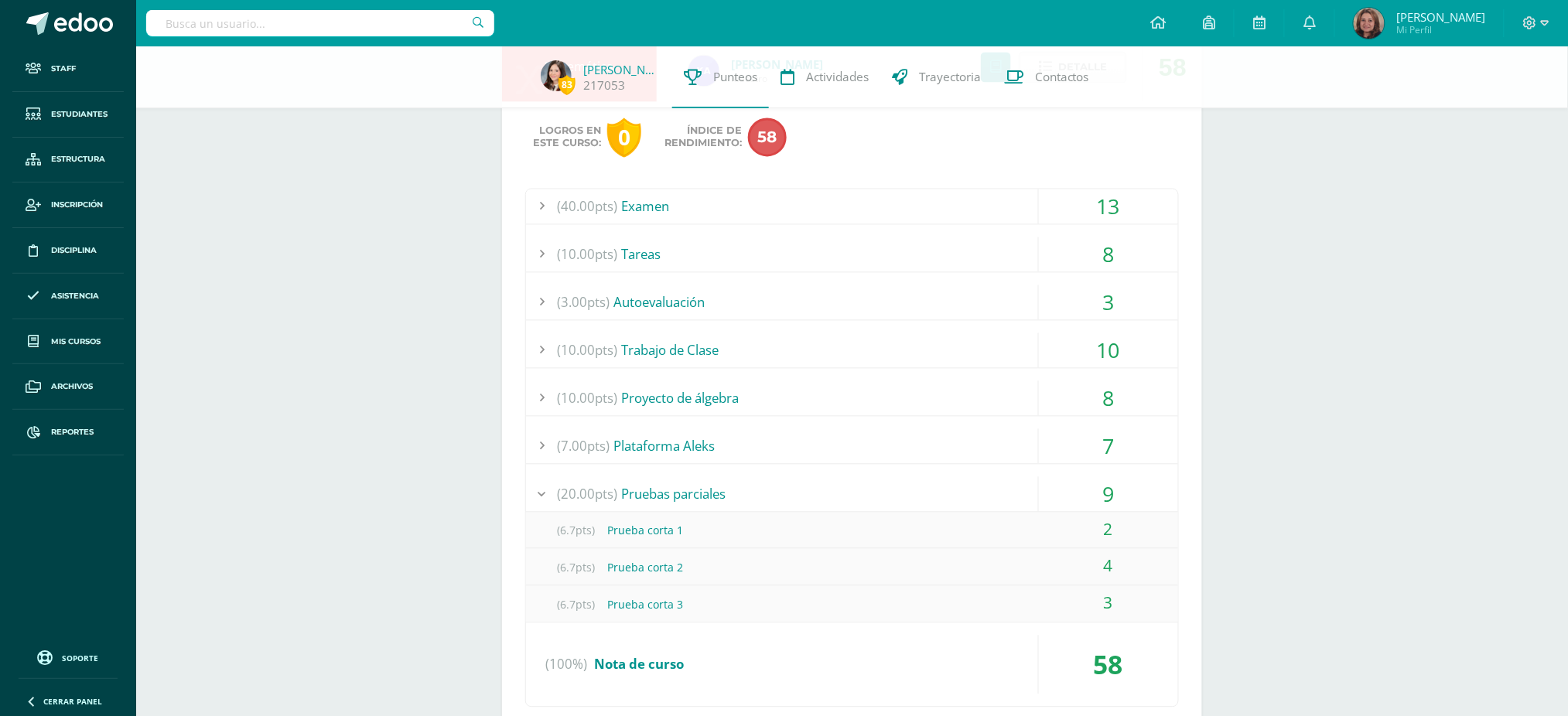
click at [665, 496] on div "(20.00pts) Pruebas parciales" at bounding box center [852, 495] width 652 height 35
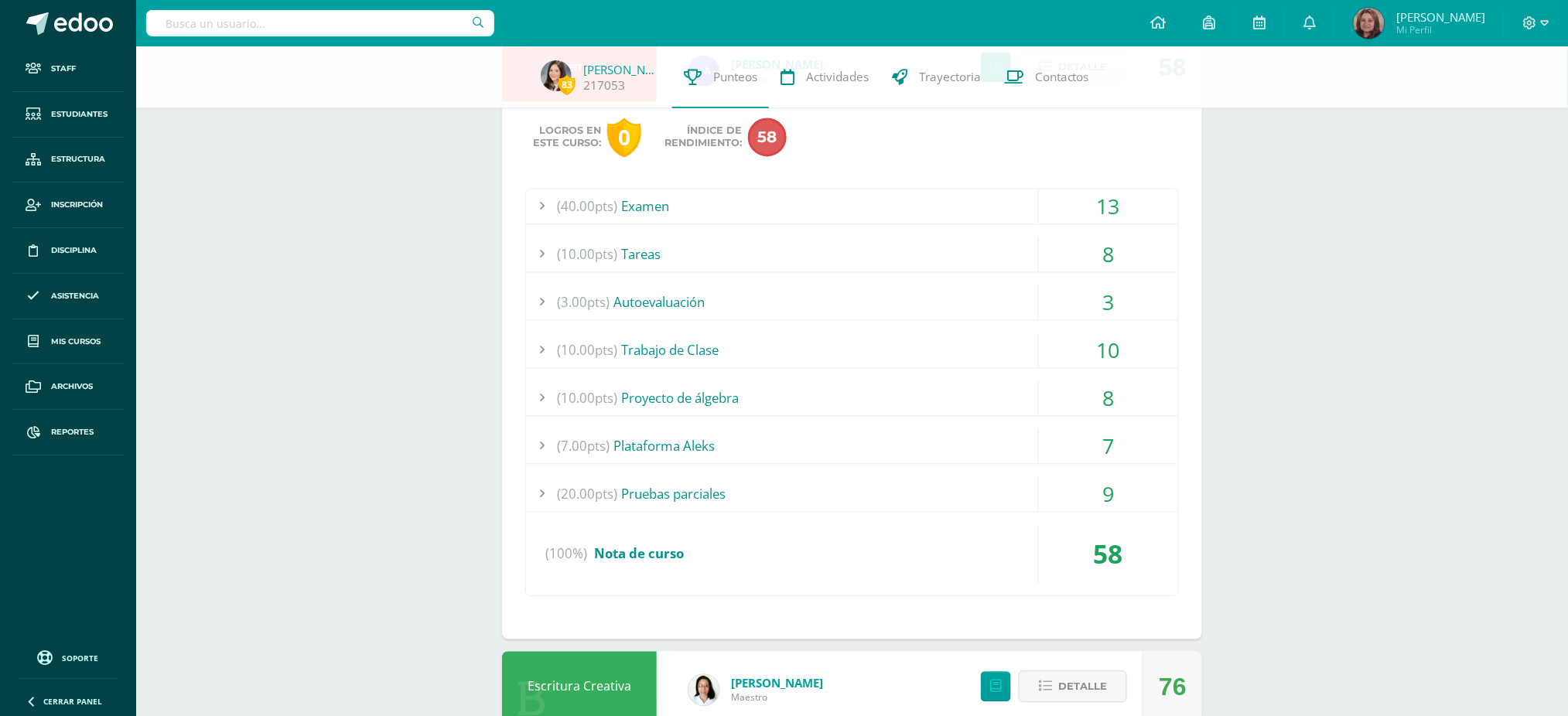
click at [665, 496] on div "(20.00pts) Pruebas parciales" at bounding box center [852, 495] width 652 height 35
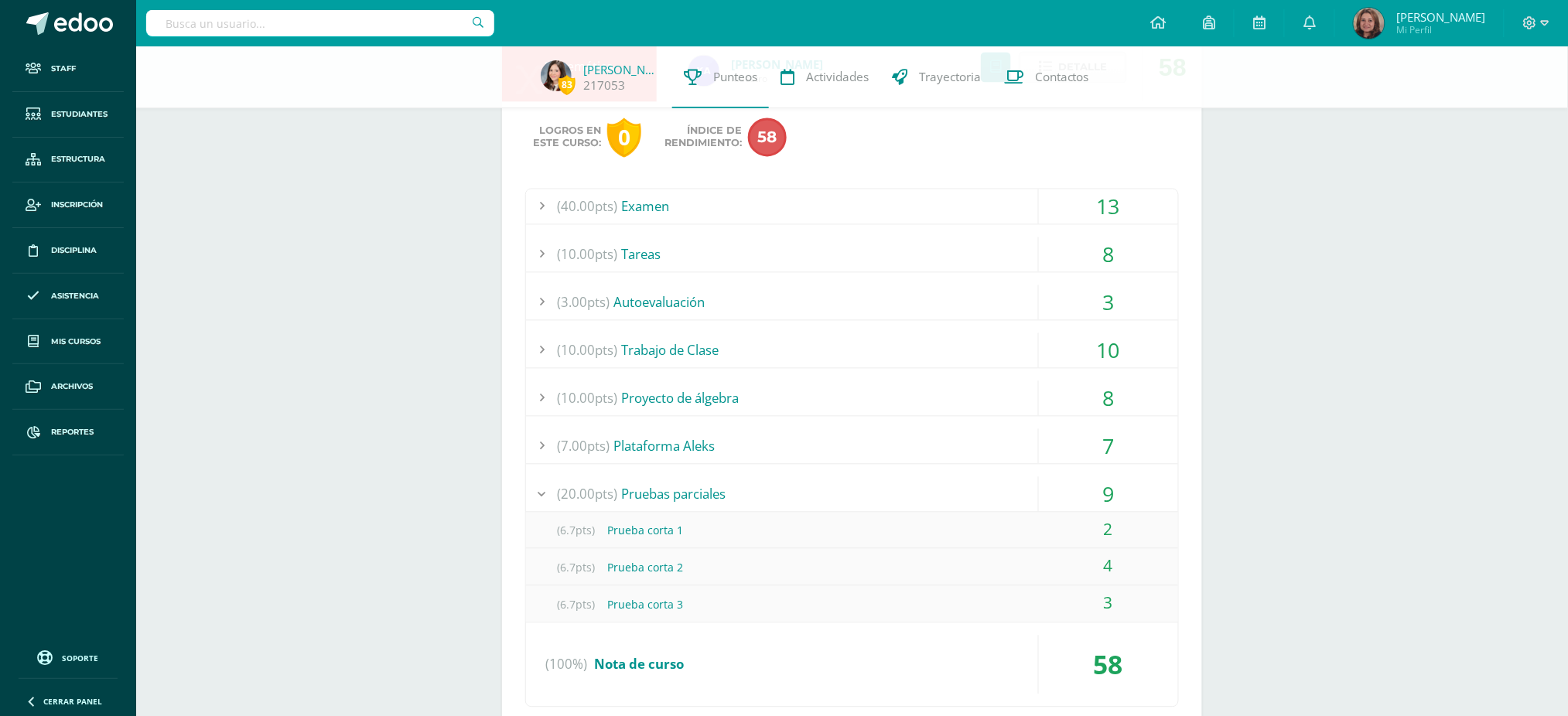
click at [669, 443] on div "(7.00pts) Plataforma Aleks" at bounding box center [852, 447] width 652 height 35
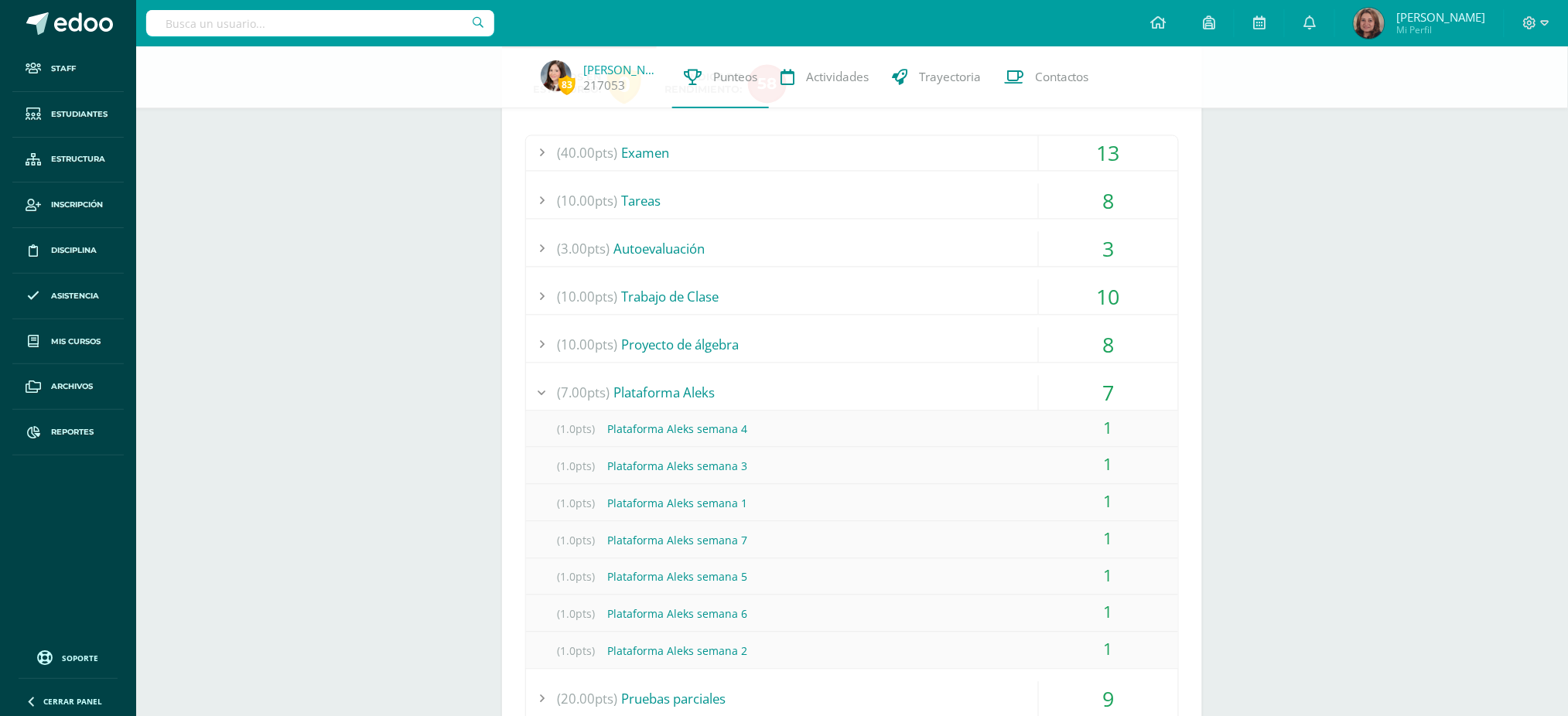
scroll to position [1237, 0]
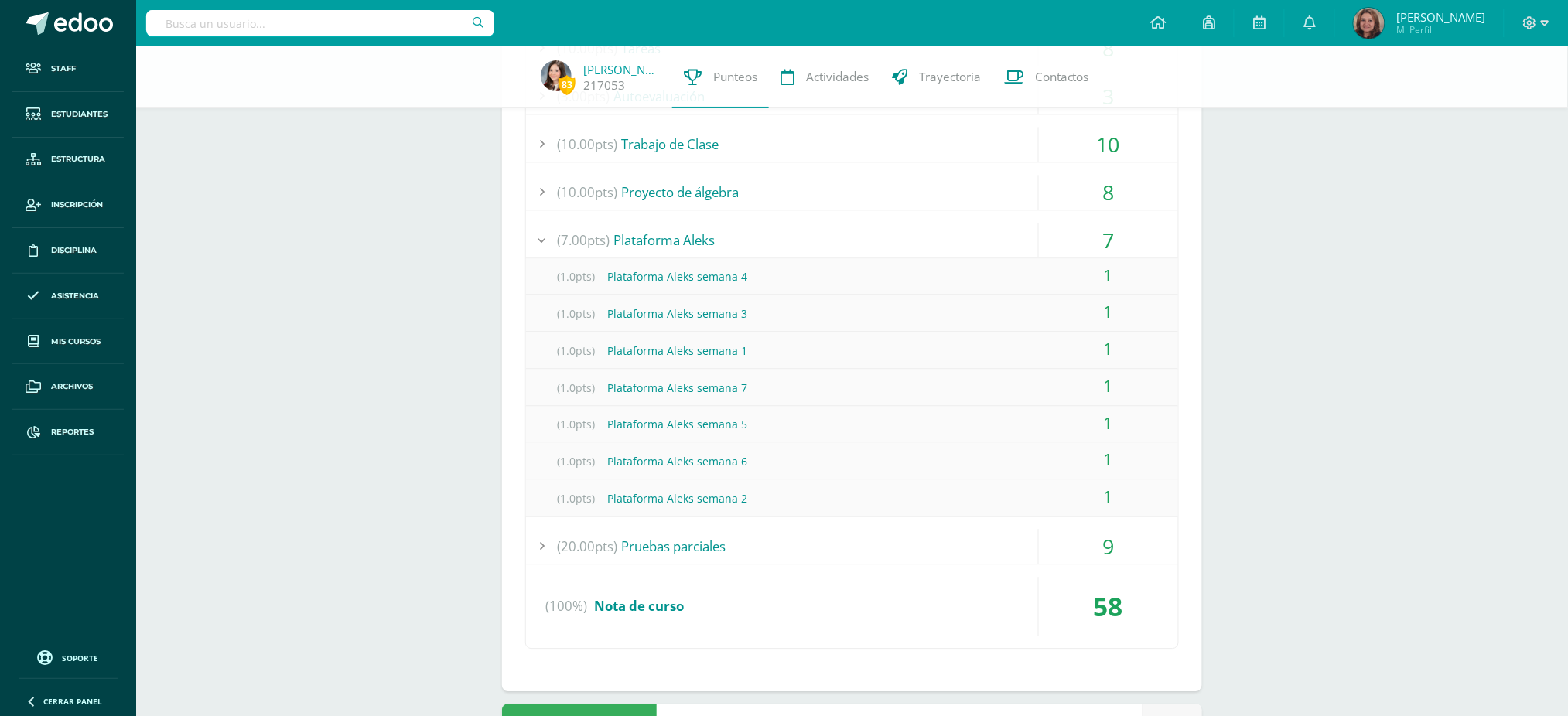
click at [683, 549] on div "(20.00pts) Pruebas parciales" at bounding box center [852, 546] width 652 height 35
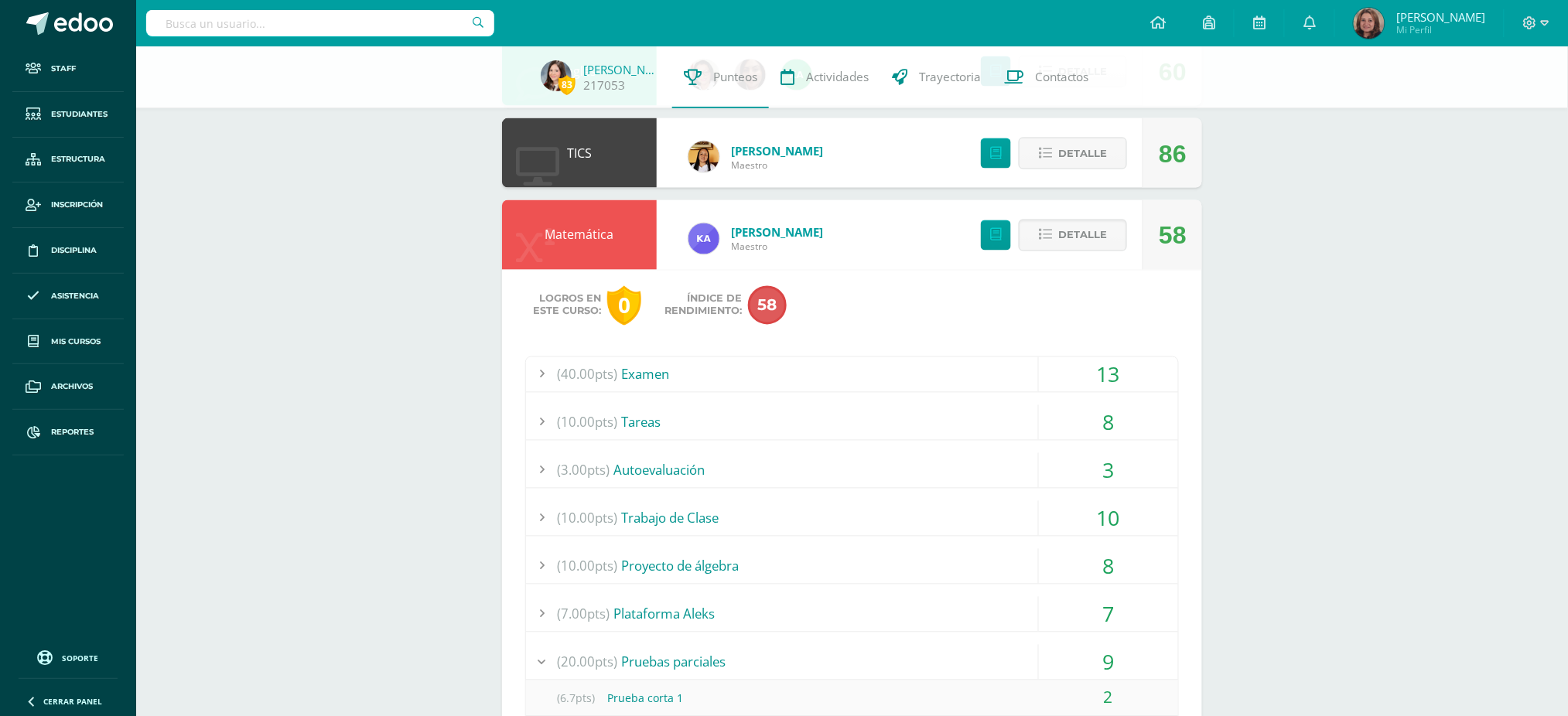
scroll to position [824, 0]
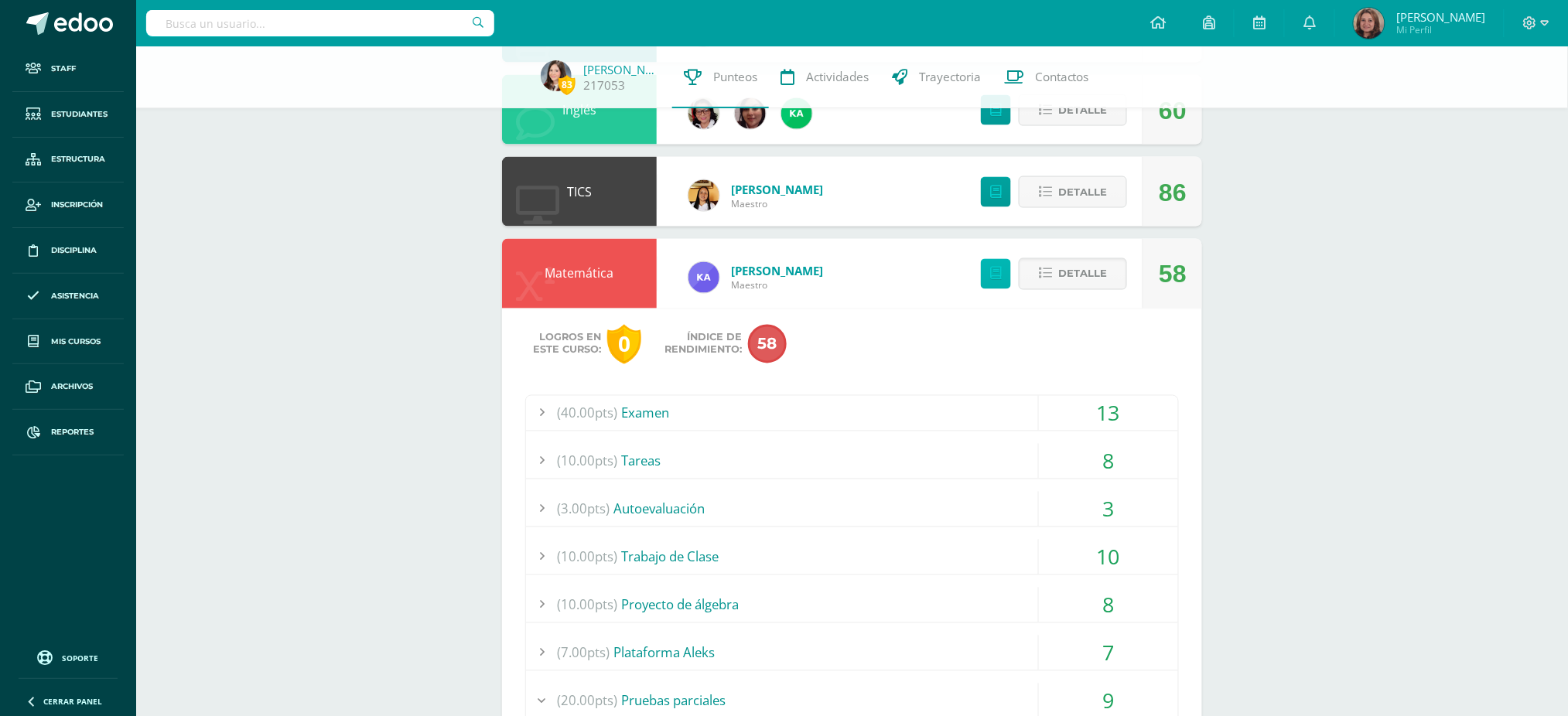
click at [997, 278] on icon at bounding box center [995, 274] width 11 height 13
click at [570, 272] on link "Matemática" at bounding box center [580, 274] width 69 height 17
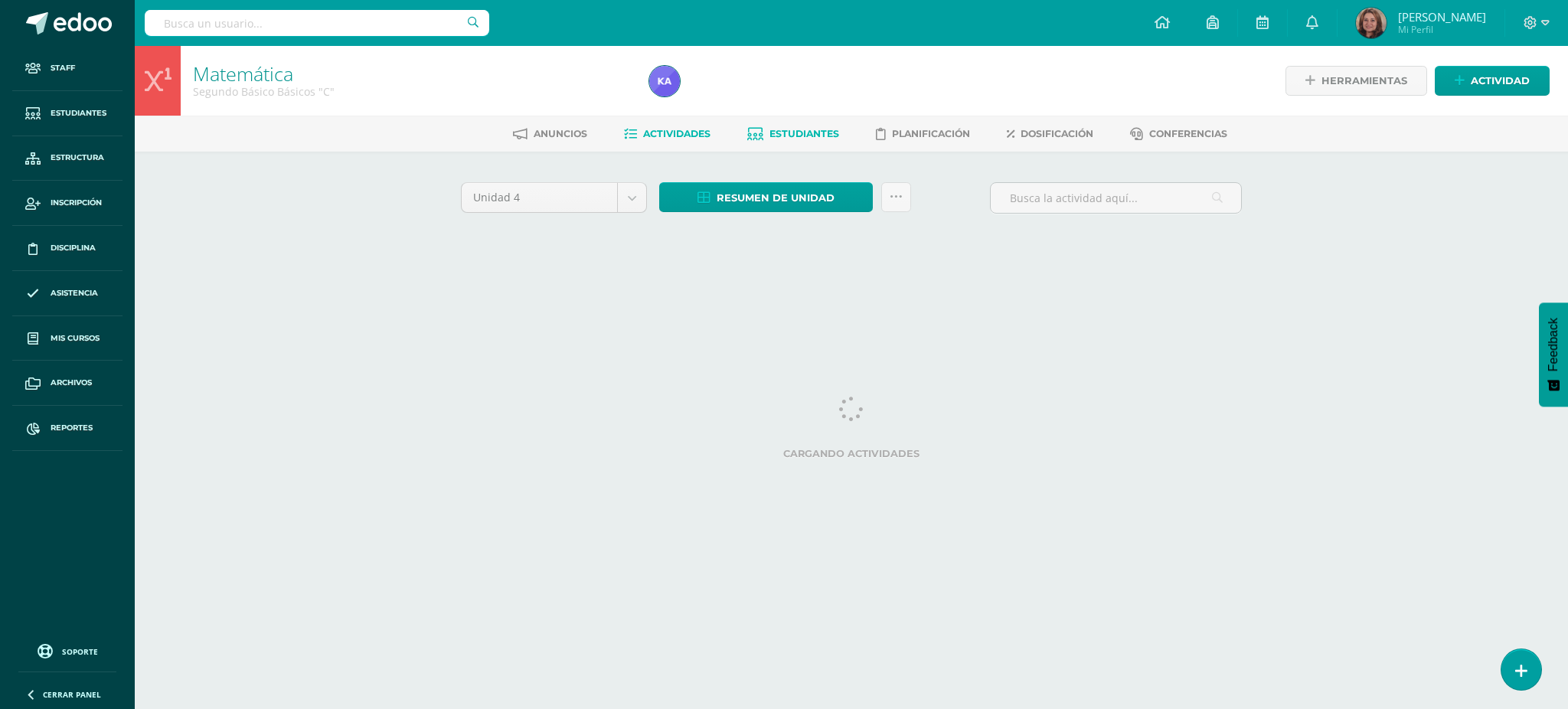
click at [799, 130] on span "Estudiantes" at bounding box center [804, 133] width 70 height 11
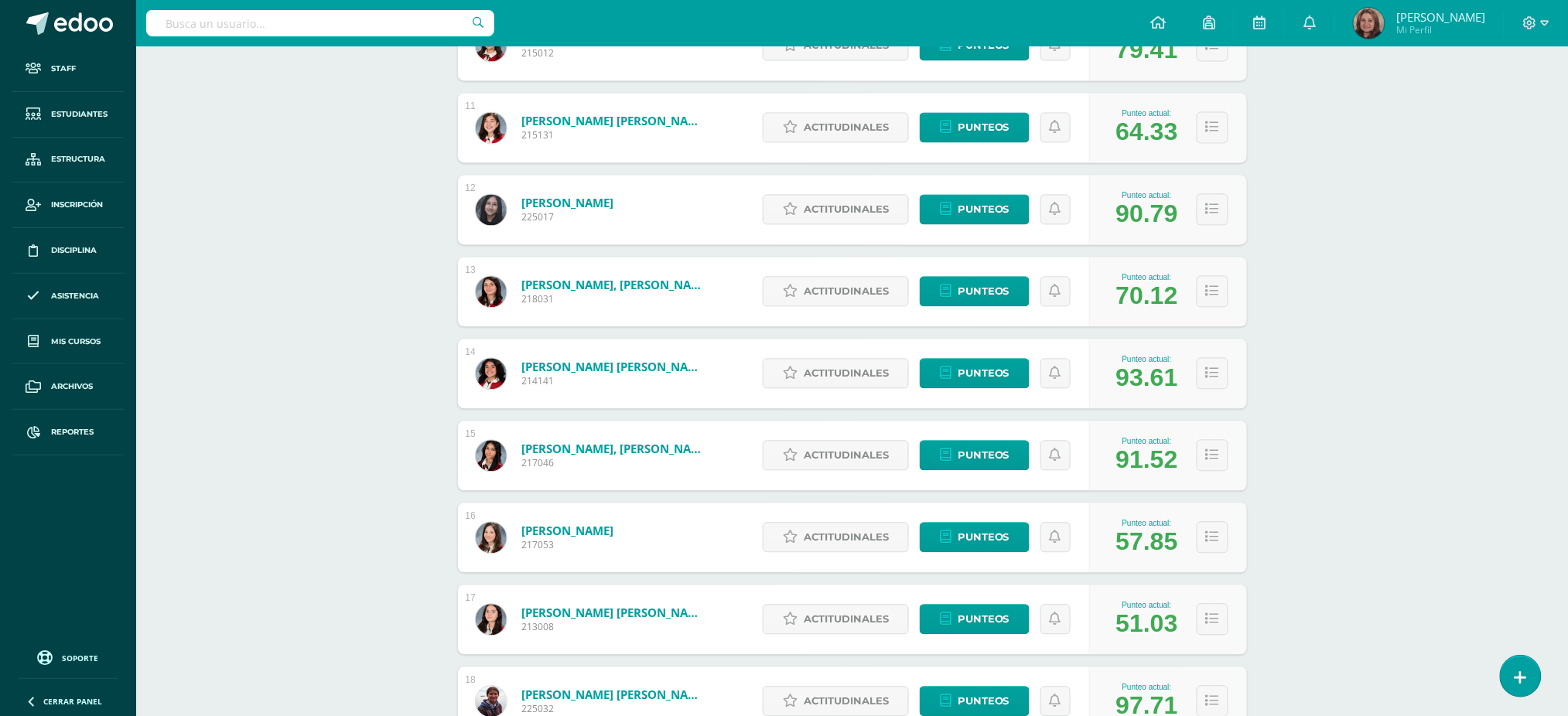
scroll to position [1245, 0]
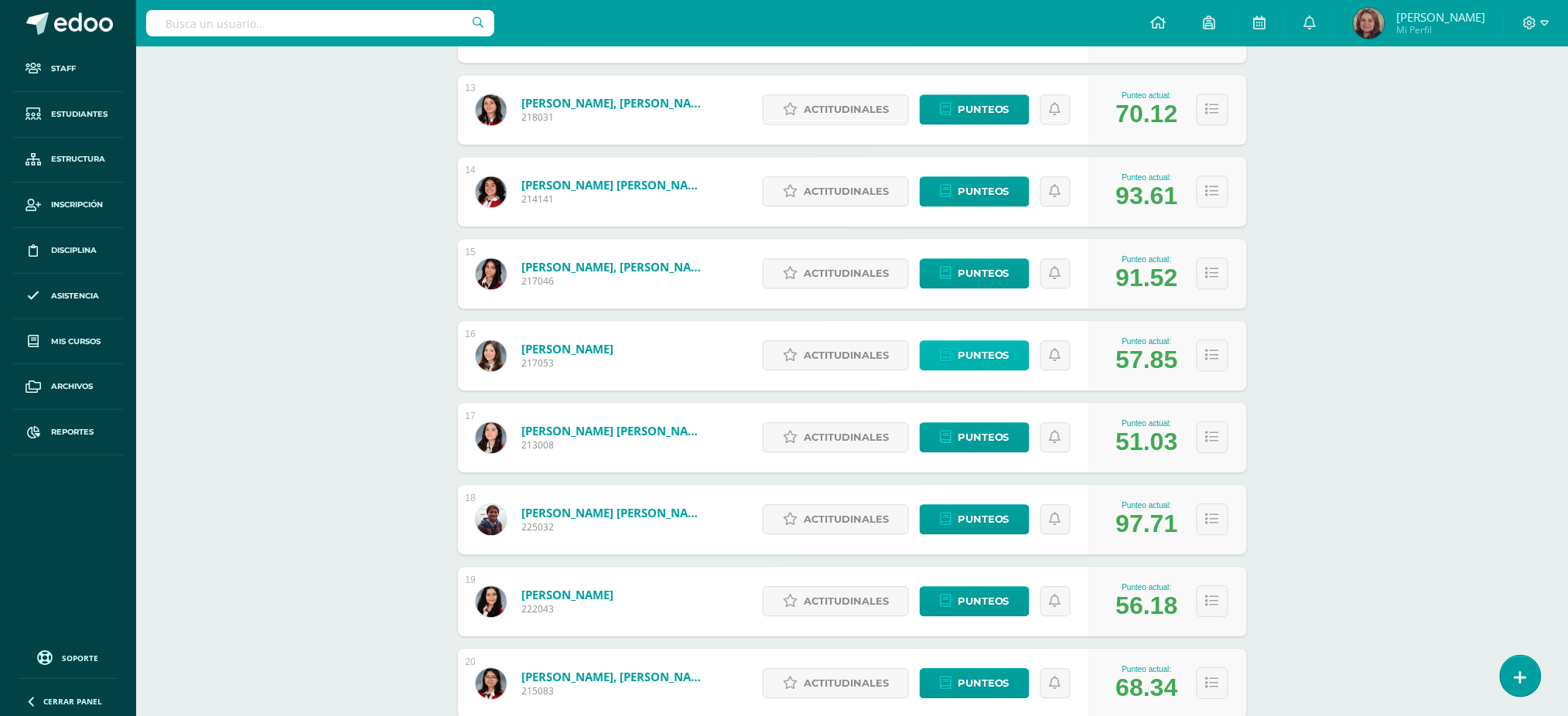
click at [998, 348] on span "Punteos" at bounding box center [983, 355] width 51 height 29
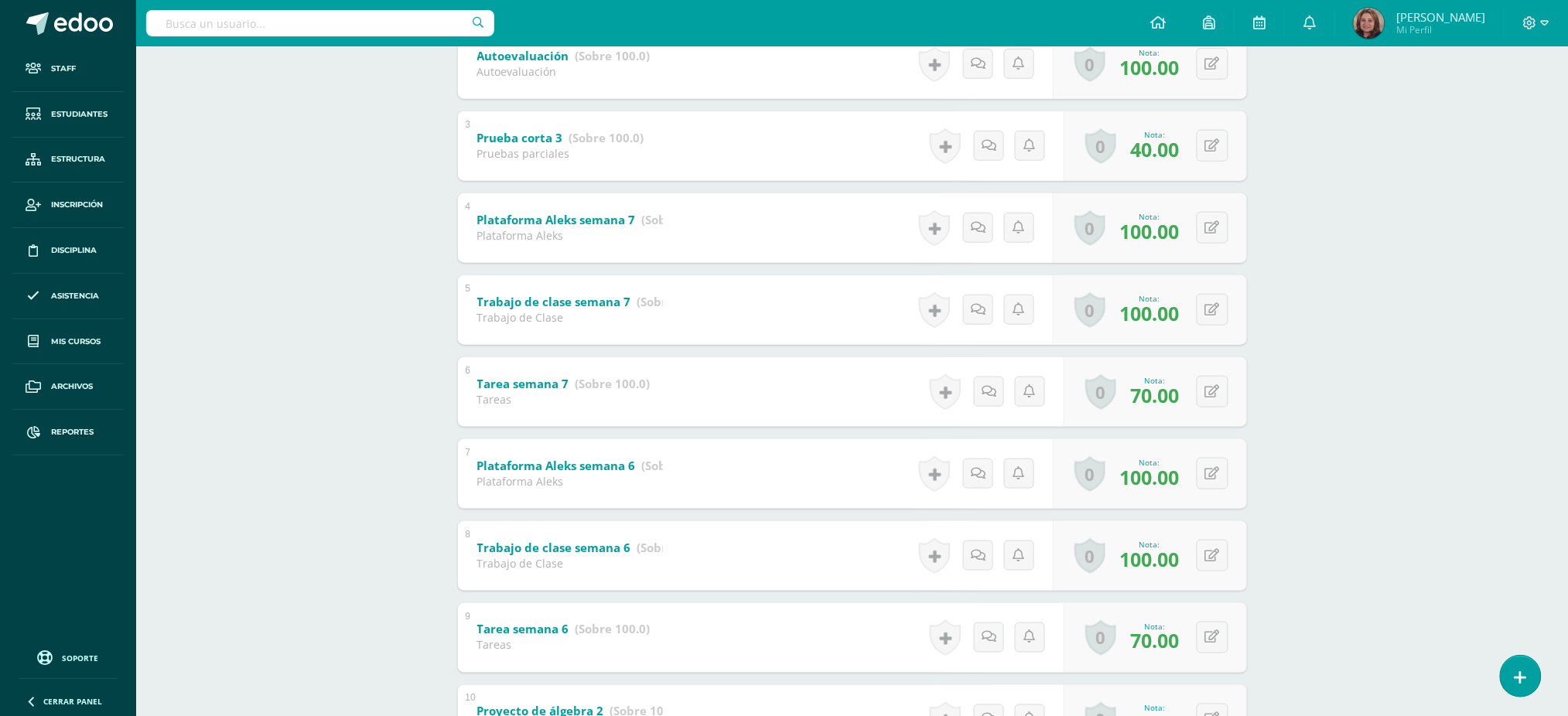
scroll to position [404, 0]
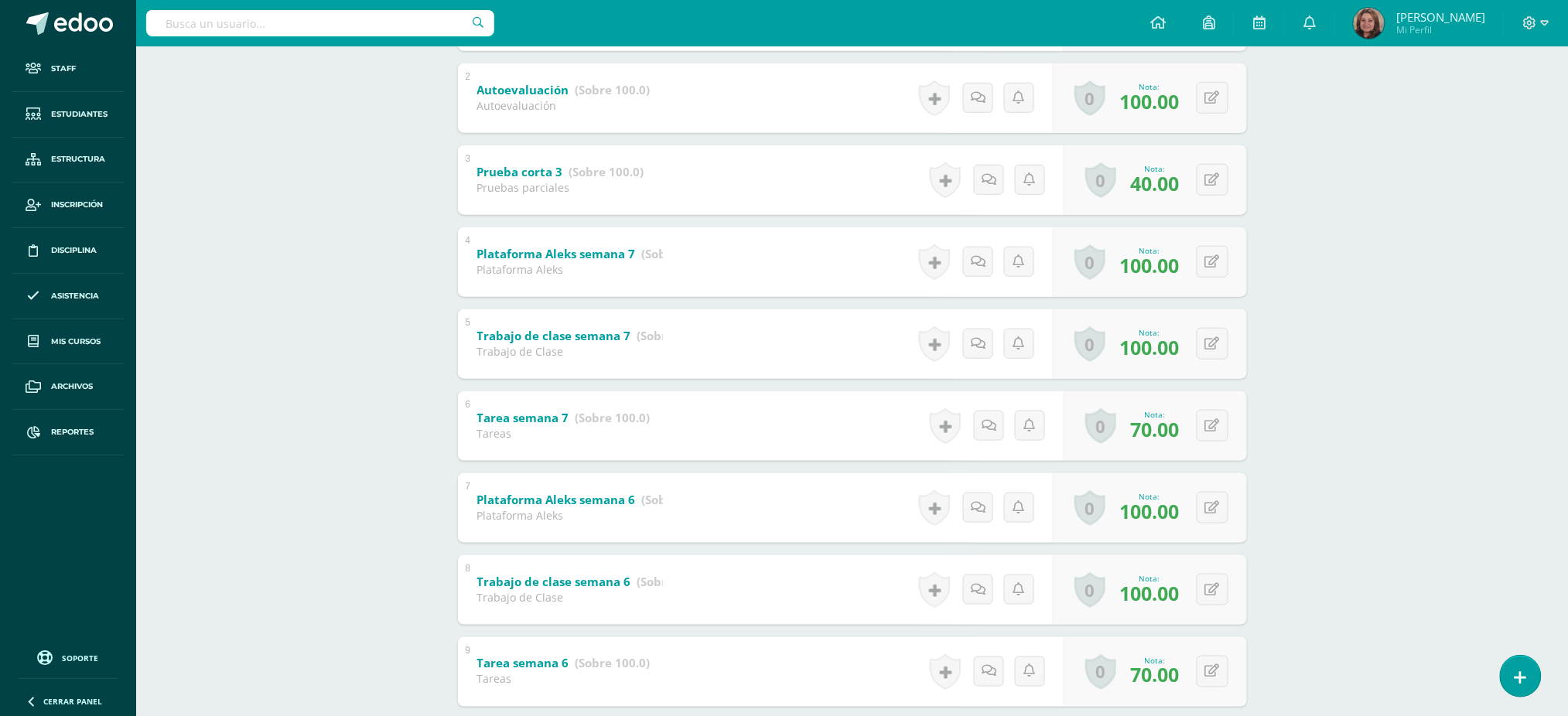
click at [331, 26] on input "text" at bounding box center [320, 24] width 348 height 26
type input "kerstin dahinten"
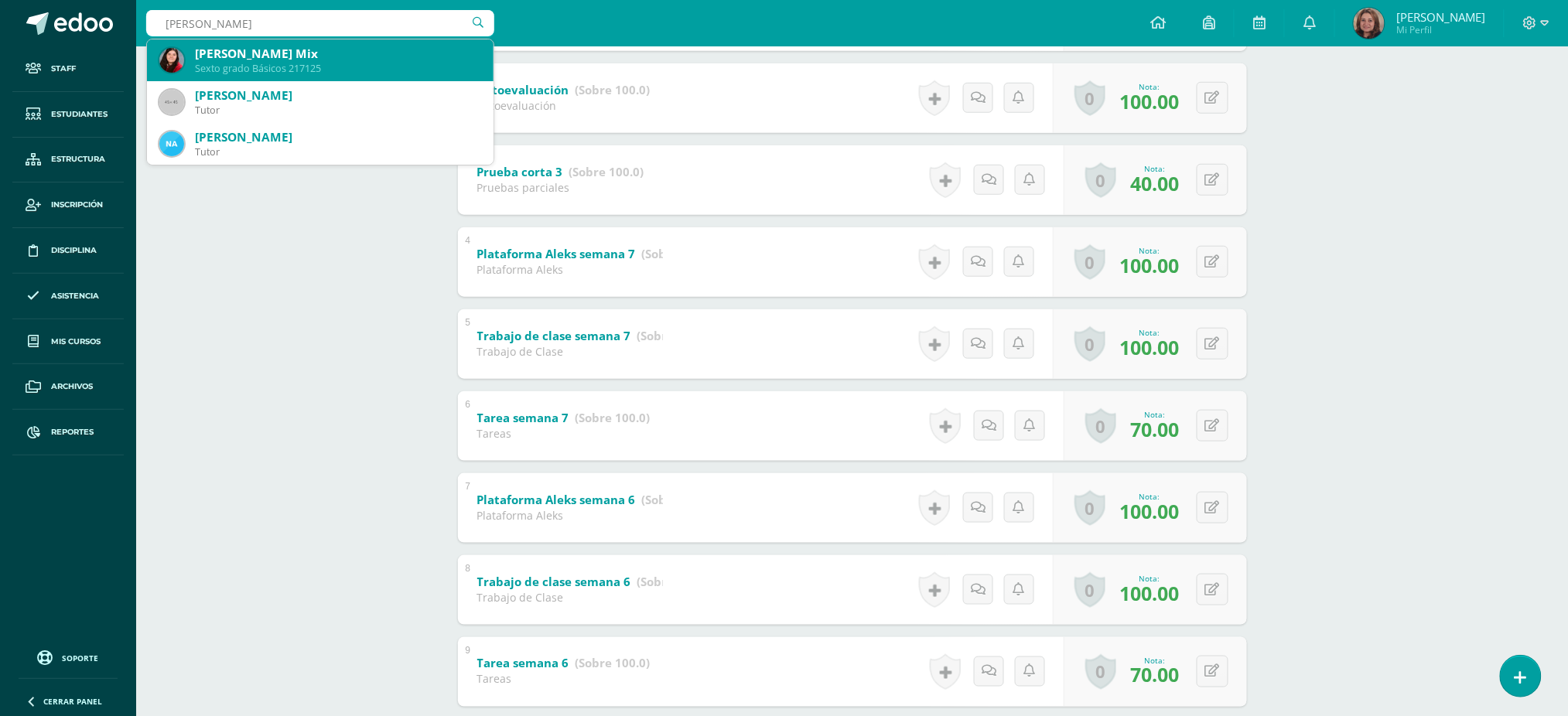
click at [306, 72] on div "Sexto grado Básicos 217125" at bounding box center [338, 68] width 286 height 13
